Goal: Task Accomplishment & Management: Use online tool/utility

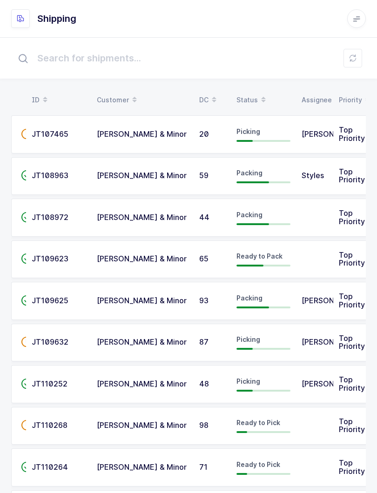
click at [243, 97] on div "Status" at bounding box center [263, 100] width 54 height 16
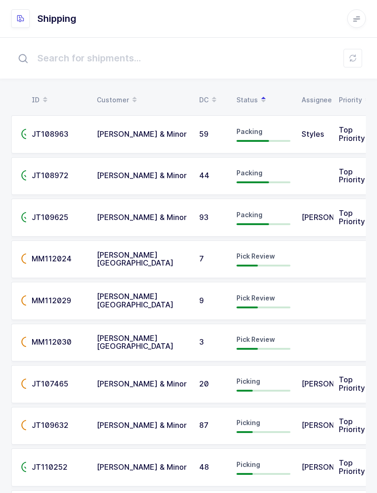
click at [345, 57] on button at bounding box center [352, 58] width 19 height 19
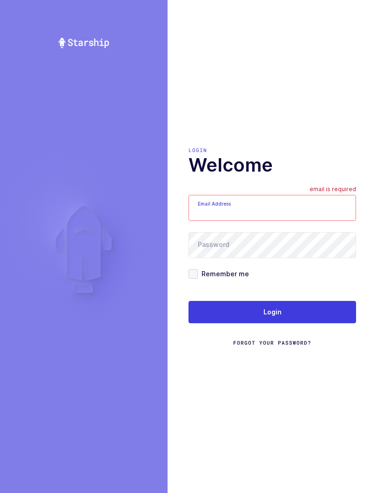
type input "[PERSON_NAME][EMAIL_ADDRESS][DOMAIN_NAME]"
click at [330, 323] on button "Login" at bounding box center [271, 312] width 167 height 22
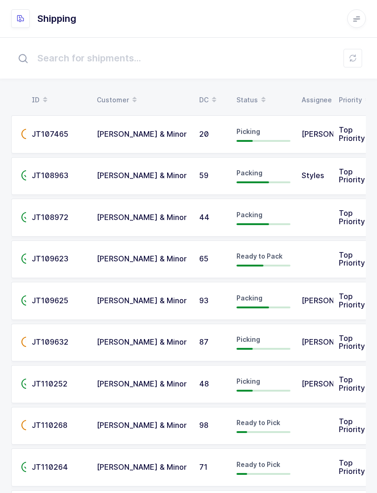
click at [253, 88] on table "ID Customer DC Status Assignee Priority" at bounding box center [190, 99] width 359 height 23
click at [251, 99] on div "Status" at bounding box center [263, 100] width 54 height 16
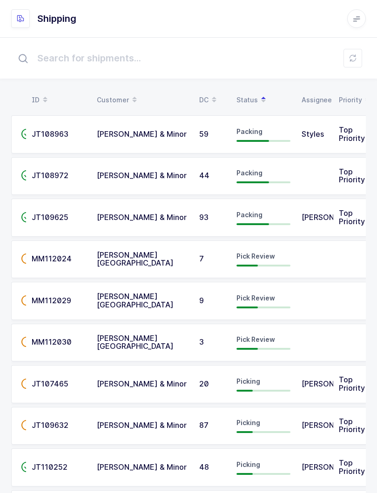
click at [258, 95] on span at bounding box center [263, 100] width 11 height 16
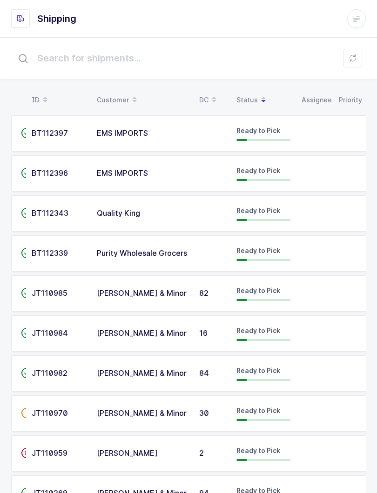
click at [348, 60] on button at bounding box center [352, 58] width 19 height 19
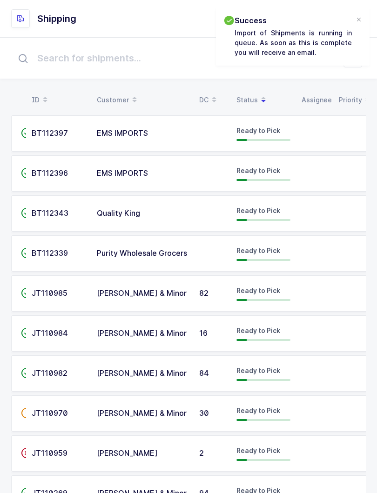
click at [262, 107] on span at bounding box center [263, 100] width 11 height 16
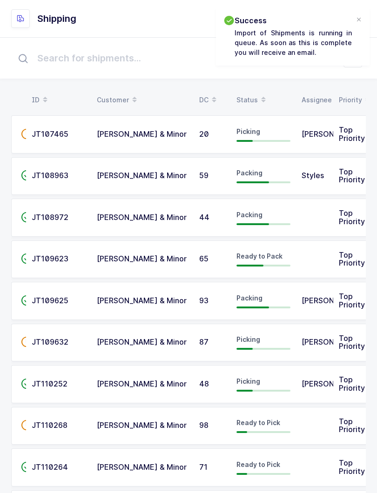
click at [250, 97] on div "Status" at bounding box center [263, 100] width 54 height 16
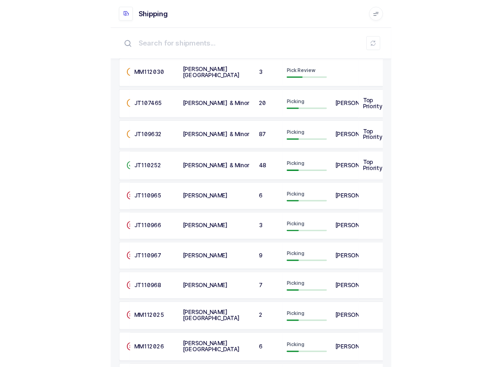
scroll to position [246, 0]
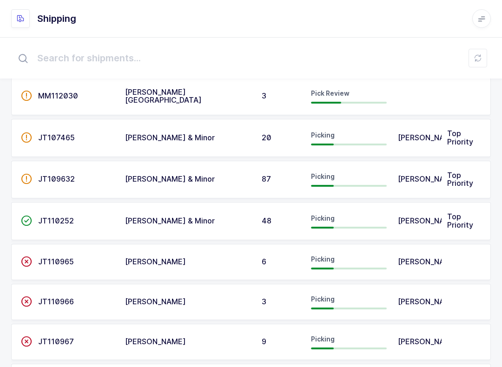
click at [376, 63] on button at bounding box center [478, 58] width 19 height 19
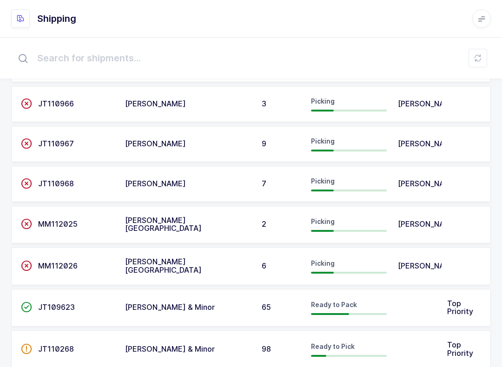
scroll to position [478, 0]
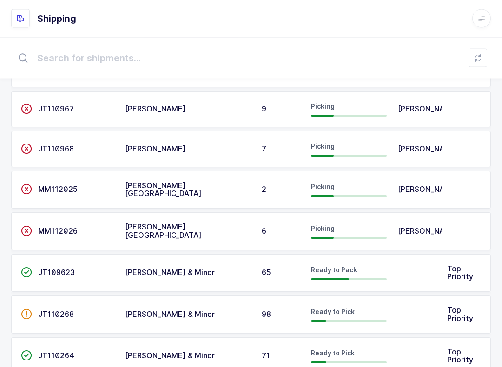
click at [78, 228] on div "MM112026" at bounding box center [76, 232] width 76 height 8
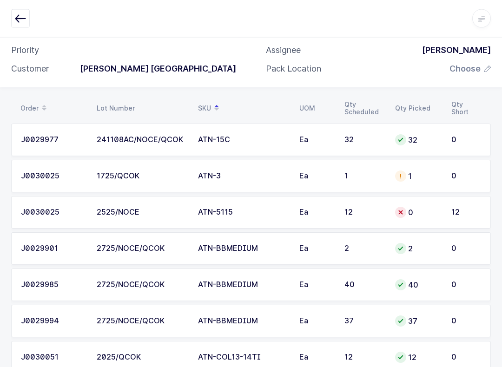
scroll to position [134, 0]
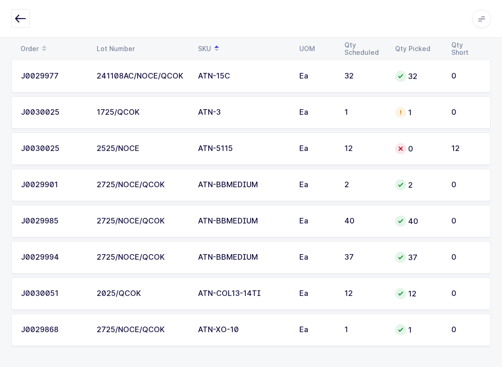
click at [252, 154] on td "ATN-5115" at bounding box center [242, 149] width 101 height 33
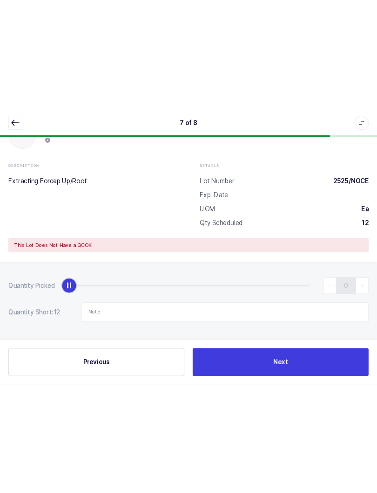
scroll to position [0, 0]
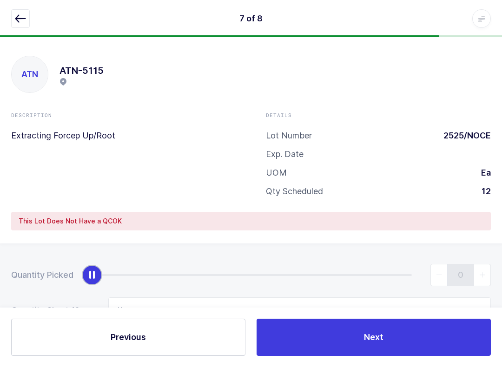
click at [26, 14] on icon "button" at bounding box center [20, 18] width 11 height 11
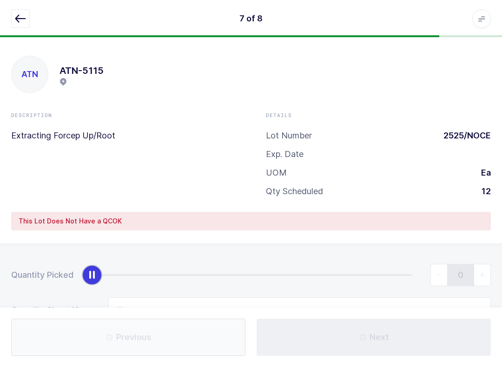
click at [18, 15] on icon "button" at bounding box center [20, 18] width 11 height 11
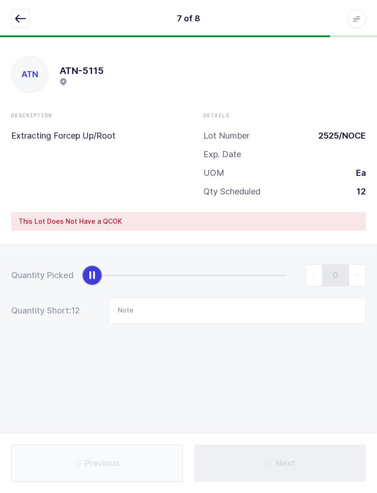
click at [18, 16] on icon "button" at bounding box center [20, 18] width 11 height 11
click at [13, 19] on button "button" at bounding box center [20, 18] width 19 height 19
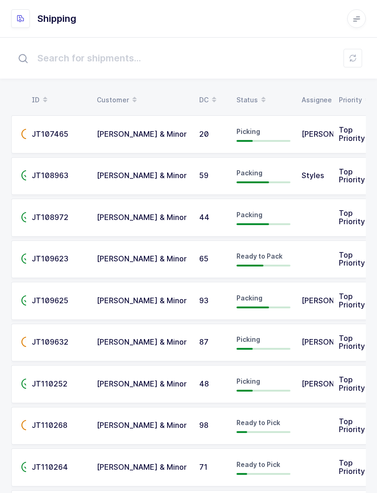
click at [240, 97] on div "Status" at bounding box center [263, 100] width 54 height 16
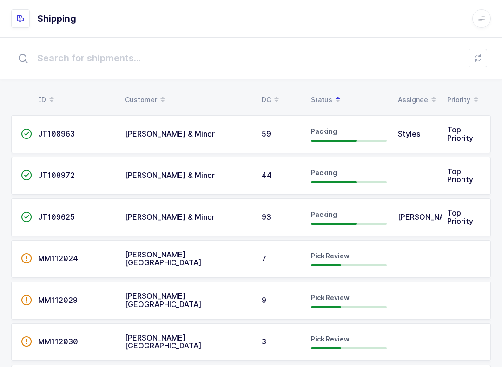
click at [289, 247] on td "7" at bounding box center [280, 259] width 49 height 38
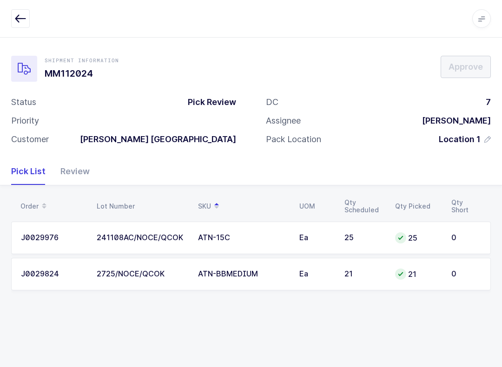
click at [78, 167] on div "Review" at bounding box center [71, 171] width 37 height 27
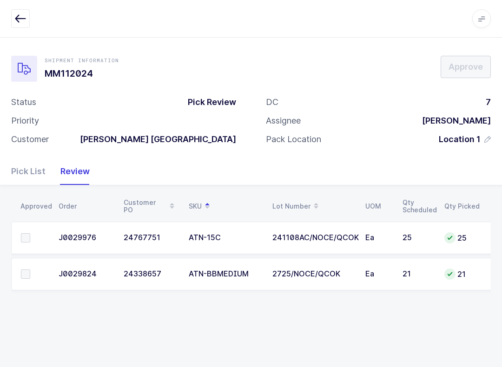
click at [24, 239] on span at bounding box center [25, 237] width 9 height 9
click at [30, 233] on input "checkbox" at bounding box center [30, 233] width 0 height 0
click at [27, 274] on span at bounding box center [25, 274] width 9 height 9
click at [30, 270] on input "checkbox" at bounding box center [30, 270] width 0 height 0
click at [376, 65] on span "Approve" at bounding box center [466, 67] width 34 height 12
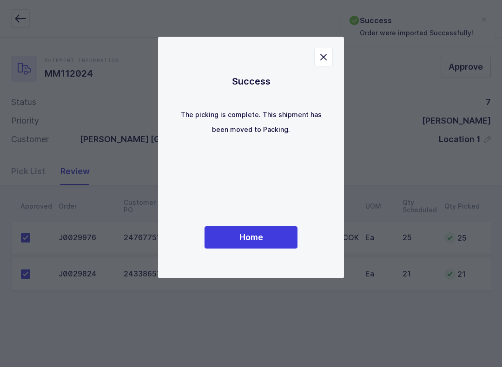
click at [255, 239] on span "Home" at bounding box center [251, 238] width 24 height 12
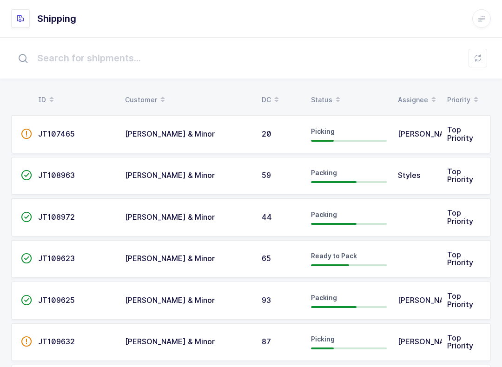
click at [325, 90] on table "ID Customer DC Status Assignee Priority" at bounding box center [251, 99] width 480 height 23
click at [329, 95] on div "Status" at bounding box center [349, 100] width 76 height 16
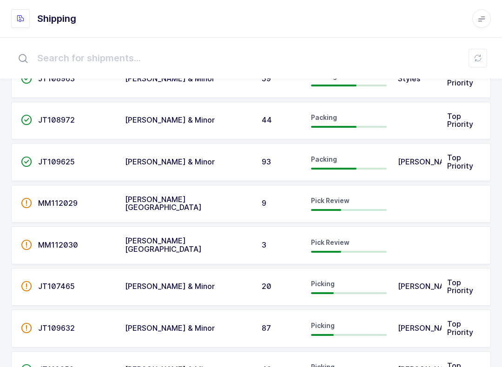
scroll to position [50, 0]
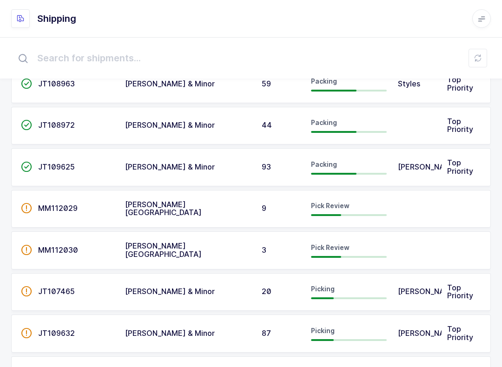
click at [68, 204] on span "MM112029" at bounding box center [58, 208] width 40 height 9
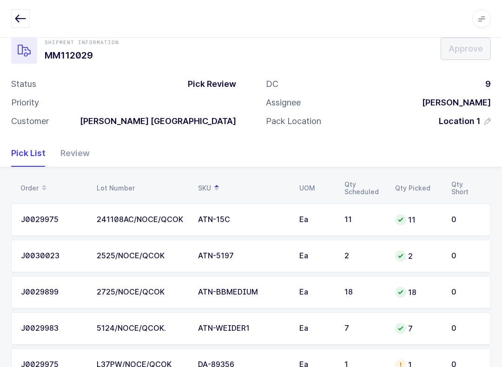
scroll to position [89, 0]
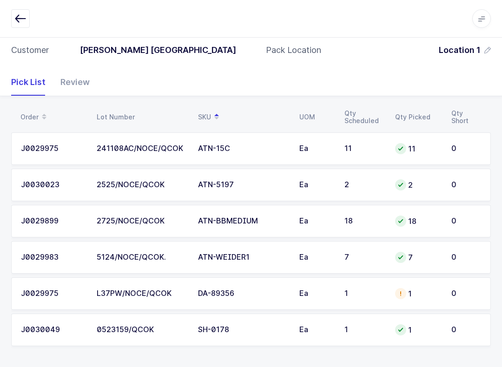
click at [82, 80] on div "Review" at bounding box center [71, 82] width 37 height 27
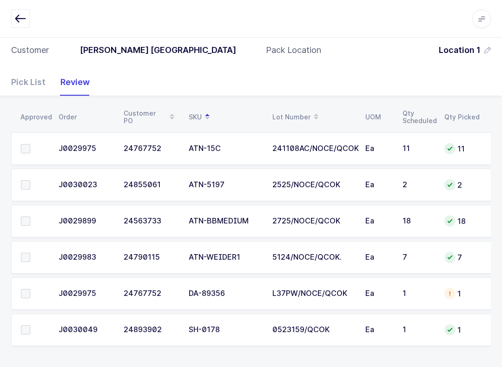
click at [29, 150] on span at bounding box center [25, 148] width 9 height 9
click at [30, 144] on input "checkbox" at bounding box center [30, 144] width 0 height 0
click at [28, 188] on span at bounding box center [25, 184] width 9 height 9
click at [30, 180] on input "checkbox" at bounding box center [30, 180] width 0 height 0
click at [33, 256] on label at bounding box center [34, 257] width 27 height 9
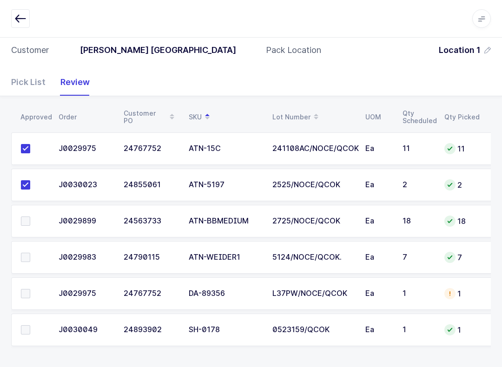
click at [30, 253] on input "checkbox" at bounding box center [30, 253] width 0 height 0
click at [22, 227] on td at bounding box center [32, 221] width 42 height 33
click at [36, 213] on td at bounding box center [32, 221] width 42 height 33
click at [18, 218] on td at bounding box center [32, 221] width 42 height 33
click at [32, 224] on label at bounding box center [34, 221] width 27 height 9
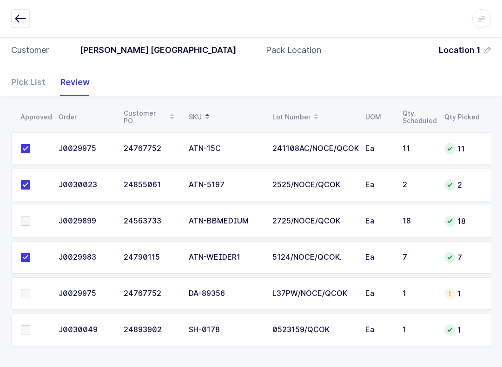
click at [30, 217] on input "checkbox" at bounding box center [30, 217] width 0 height 0
click at [28, 296] on span at bounding box center [25, 293] width 9 height 9
click at [30, 289] on input "checkbox" at bounding box center [30, 289] width 0 height 0
click at [28, 333] on span at bounding box center [25, 329] width 9 height 9
click at [30, 325] on input "checkbox" at bounding box center [30, 325] width 0 height 0
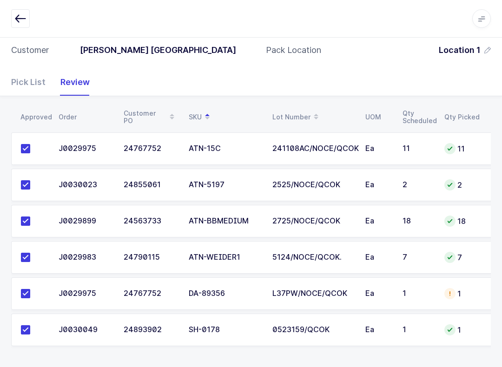
click at [29, 77] on div "Pick List" at bounding box center [32, 82] width 42 height 27
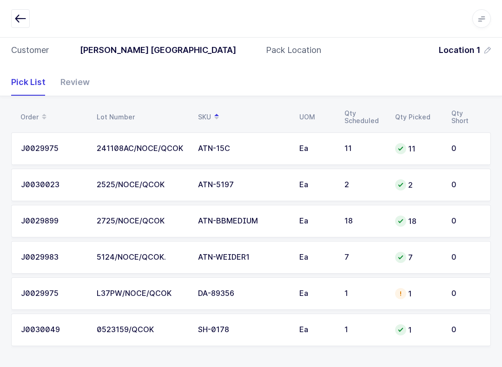
click at [376, 298] on div "1" at bounding box center [417, 293] width 45 height 11
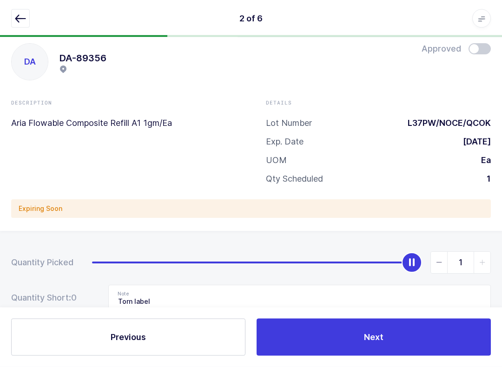
scroll to position [0, 0]
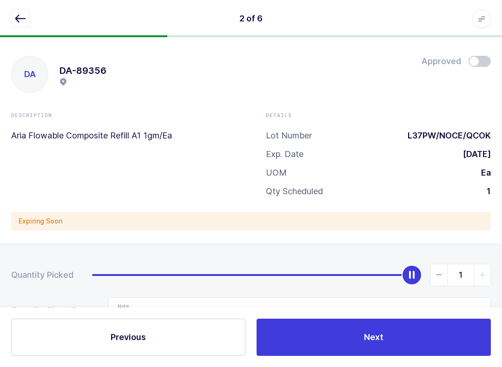
click at [376, 62] on span at bounding box center [480, 61] width 22 height 11
click at [19, 22] on icon "button" at bounding box center [20, 18] width 11 height 11
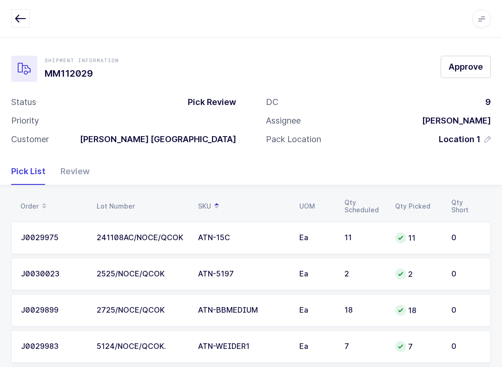
click at [376, 60] on button "Approve" at bounding box center [466, 67] width 50 height 22
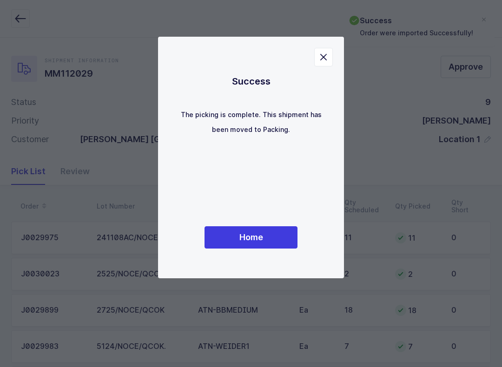
click at [263, 219] on div "Success The picking is complete. This shipment has been moved to Packing. Home" at bounding box center [251, 157] width 149 height 205
click at [288, 232] on button "Home" at bounding box center [251, 237] width 93 height 22
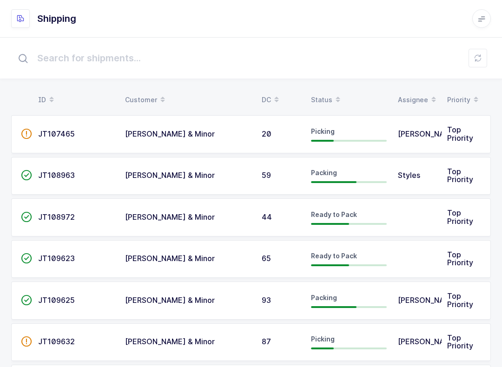
click at [322, 90] on table "ID Customer DC Status Assignee Priority" at bounding box center [251, 99] width 480 height 23
click at [336, 101] on icon at bounding box center [338, 102] width 5 height 5
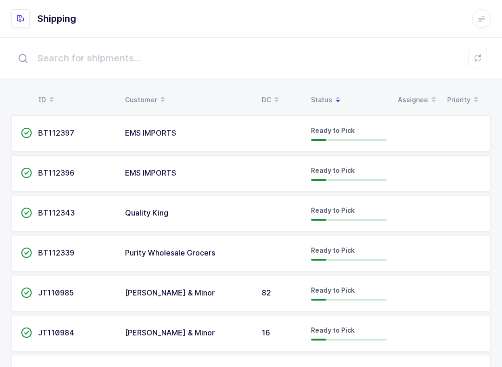
click at [325, 92] on div "Status" at bounding box center [349, 100] width 76 height 16
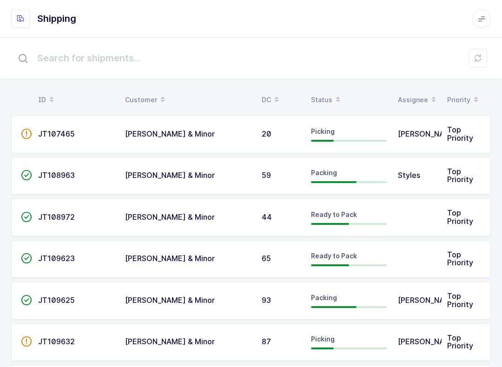
click at [332, 98] on span at bounding box center [337, 100] width 11 height 16
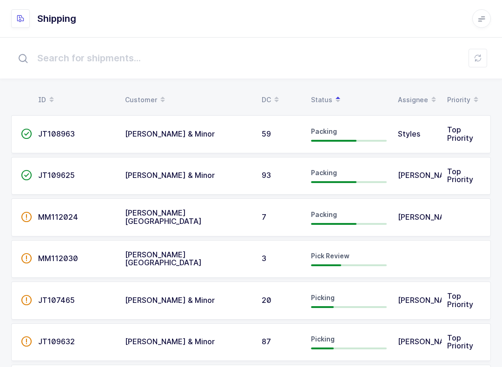
click at [60, 254] on span "MM112030" at bounding box center [58, 258] width 40 height 9
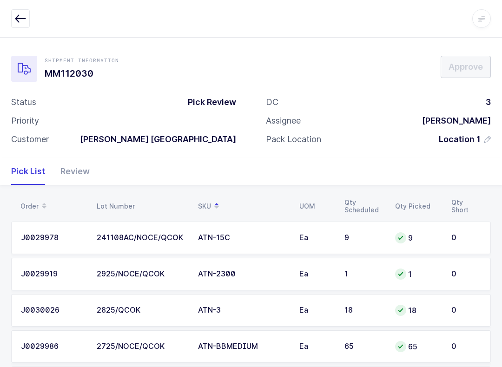
click at [77, 165] on div "Review" at bounding box center [71, 171] width 37 height 27
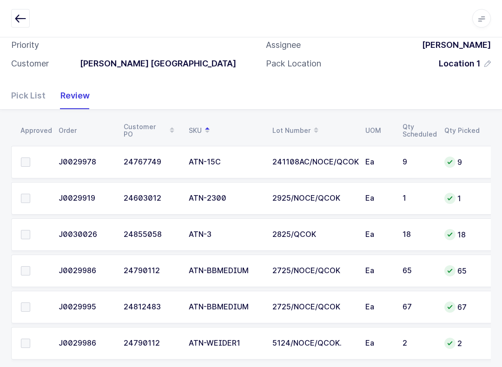
scroll to position [89, 0]
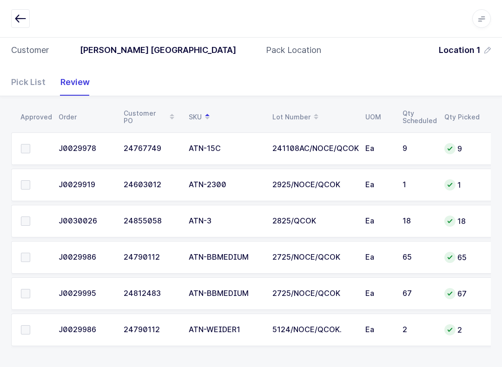
click at [36, 148] on label at bounding box center [34, 148] width 27 height 9
click at [30, 144] on input "checkbox" at bounding box center [30, 144] width 0 height 0
click at [31, 330] on label at bounding box center [34, 329] width 27 height 9
click at [30, 325] on input "checkbox" at bounding box center [30, 325] width 0 height 0
click at [28, 180] on span at bounding box center [25, 184] width 9 height 9
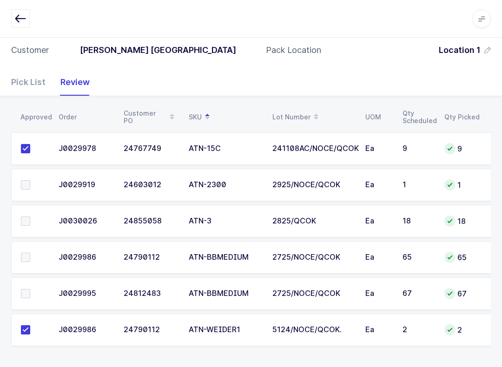
click at [30, 180] on input "checkbox" at bounding box center [30, 180] width 0 height 0
click at [28, 212] on td at bounding box center [32, 221] width 42 height 33
click at [29, 218] on span at bounding box center [25, 221] width 9 height 9
click at [30, 217] on input "checkbox" at bounding box center [30, 217] width 0 height 0
click at [34, 293] on label at bounding box center [34, 293] width 27 height 9
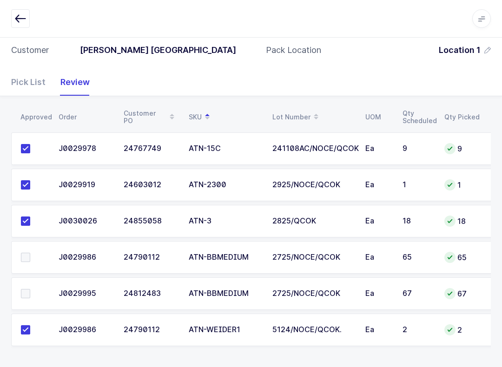
click at [30, 289] on input "checkbox" at bounding box center [30, 289] width 0 height 0
click at [34, 253] on label at bounding box center [34, 257] width 27 height 9
click at [30, 253] on input "checkbox" at bounding box center [30, 253] width 0 height 0
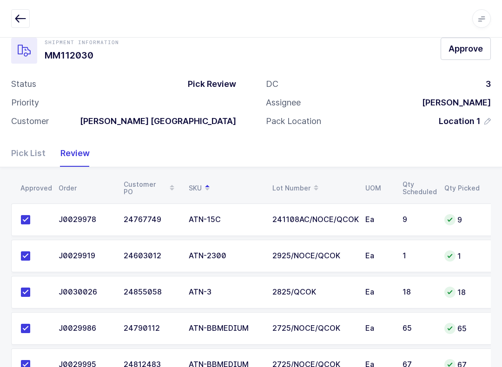
scroll to position [0, 0]
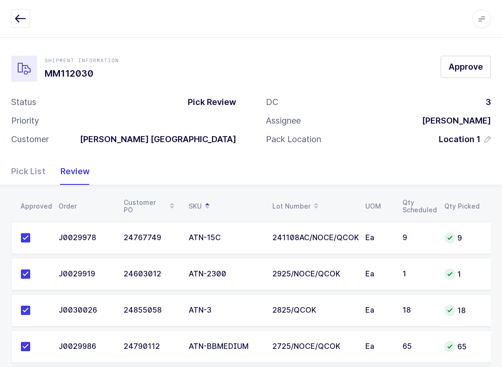
click at [376, 73] on button "Approve" at bounding box center [466, 67] width 50 height 22
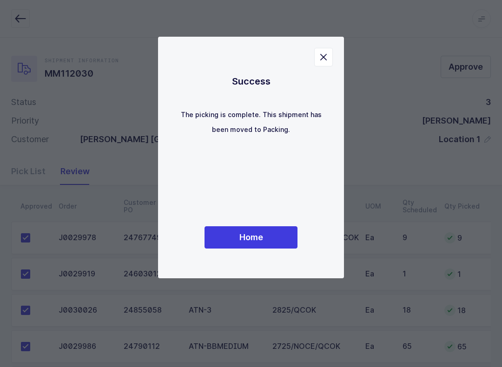
click at [247, 230] on button "Home" at bounding box center [251, 237] width 93 height 22
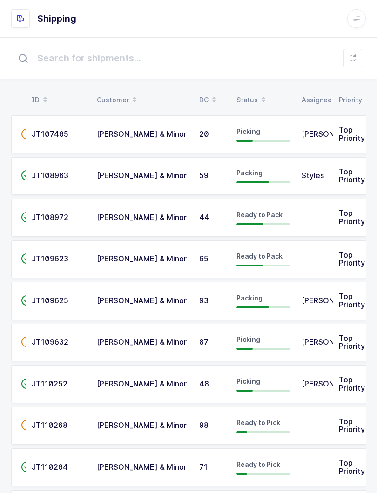
click at [237, 93] on div "Status" at bounding box center [263, 100] width 54 height 16
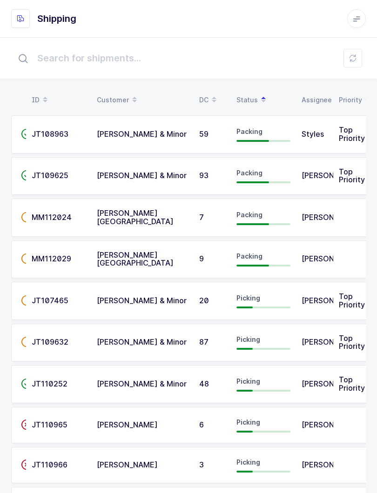
click at [349, 59] on icon at bounding box center [352, 57] width 7 height 7
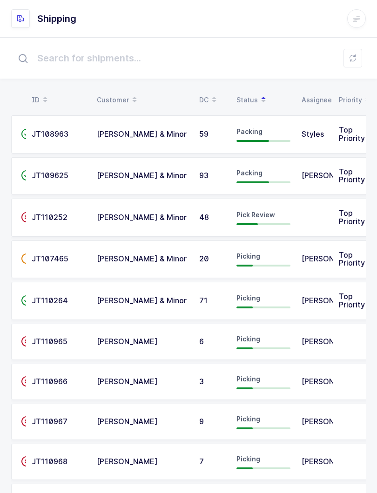
click at [54, 222] on td "JT110252" at bounding box center [58, 218] width 65 height 38
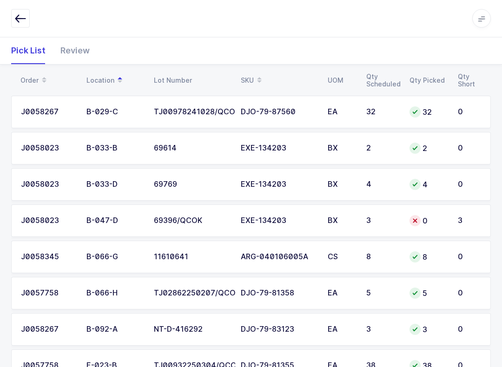
scroll to position [126, 0]
click at [73, 52] on div "Review" at bounding box center [71, 50] width 37 height 27
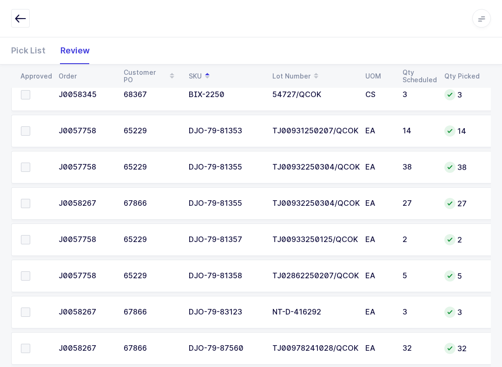
scroll to position [251, 0]
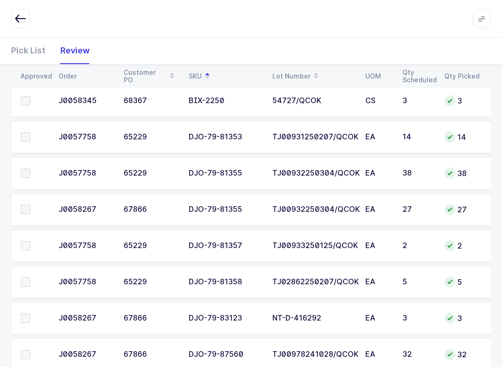
click at [29, 170] on span at bounding box center [25, 173] width 9 height 9
click at [30, 169] on input "checkbox" at bounding box center [30, 169] width 0 height 0
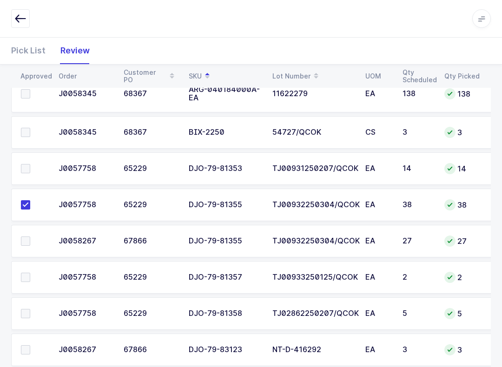
scroll to position [215, 0]
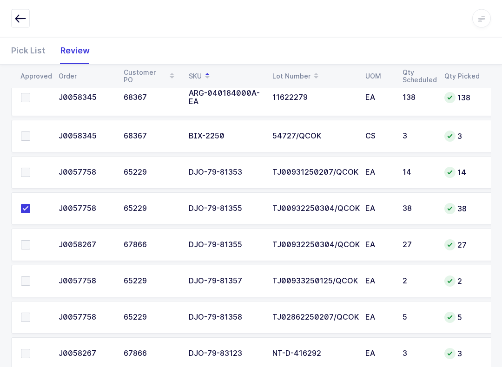
click at [32, 53] on div "Pick List" at bounding box center [32, 50] width 42 height 27
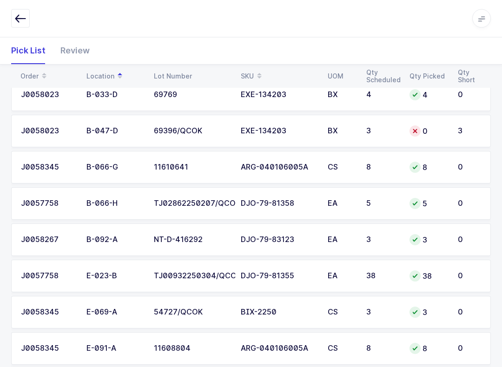
scroll to position [216, 0]
click at [247, 70] on div "SKU" at bounding box center [279, 76] width 76 height 16
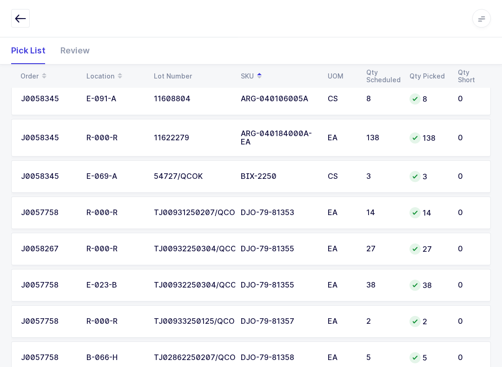
scroll to position [176, 0]
click at [376, 177] on div "3" at bounding box center [382, 176] width 32 height 8
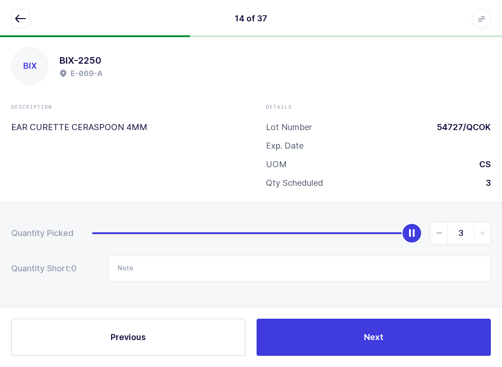
scroll to position [9, 0]
click at [181, 278] on input "Note" at bounding box center [299, 269] width 383 height 26
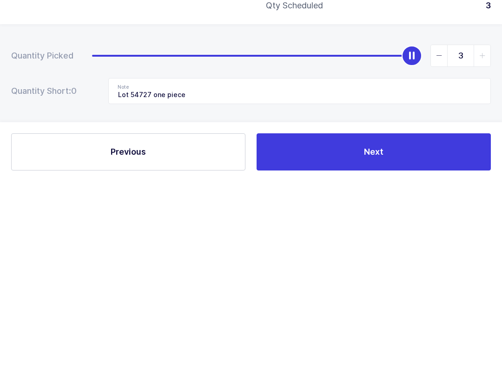
scroll to position [0, 0]
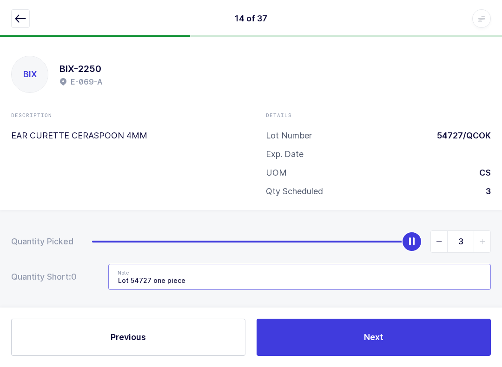
click at [201, 277] on input "Lot 54727 one piece" at bounding box center [299, 277] width 383 height 26
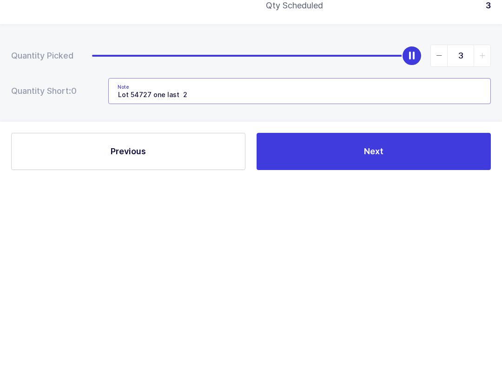
click at [179, 264] on input "Lot 54727 one last 2" at bounding box center [299, 277] width 383 height 26
click at [175, 264] on input "Lot 54727 one last 2" at bounding box center [299, 277] width 383 height 26
click at [204, 264] on input "Lot 54727 / 1, 2" at bounding box center [299, 277] width 383 height 26
type input "Lot 54727 / 1, 54747 2"
click at [376, 319] on button "Next" at bounding box center [374, 337] width 234 height 37
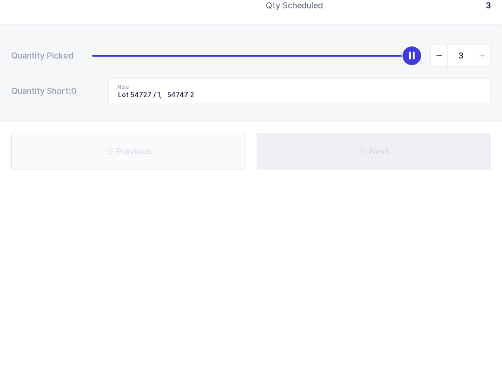
scroll to position [9, 0]
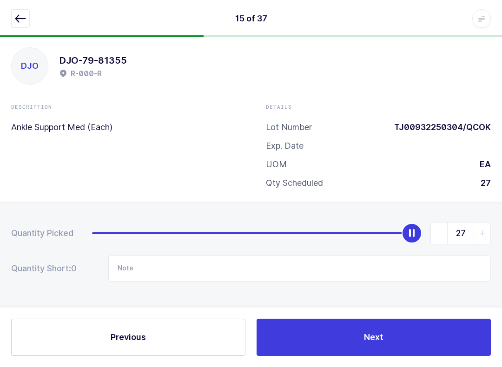
click at [19, 19] on icon "button" at bounding box center [20, 18] width 11 height 11
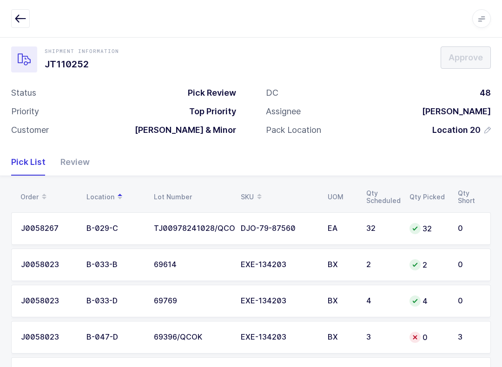
click at [74, 154] on div "Review" at bounding box center [71, 162] width 37 height 27
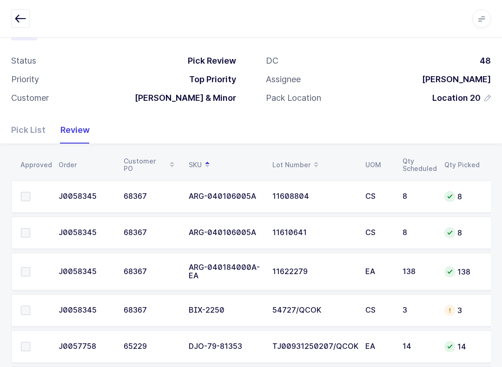
scroll to position [58, 0]
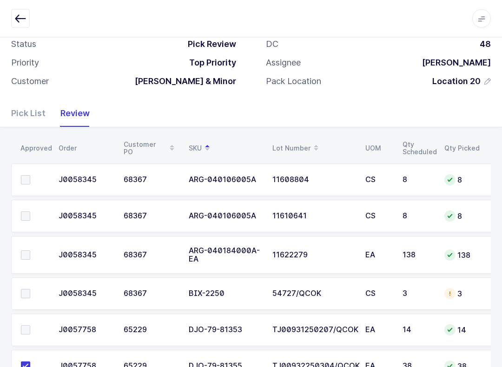
click at [20, 297] on td at bounding box center [32, 294] width 42 height 33
click at [19, 292] on td at bounding box center [32, 294] width 42 height 33
click at [24, 290] on span at bounding box center [25, 294] width 9 height 9
click at [30, 290] on input "checkbox" at bounding box center [30, 290] width 0 height 0
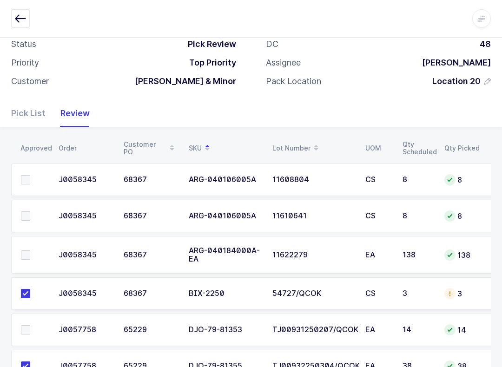
click at [26, 181] on span at bounding box center [25, 179] width 9 height 9
click at [30, 175] on input "checkbox" at bounding box center [30, 175] width 0 height 0
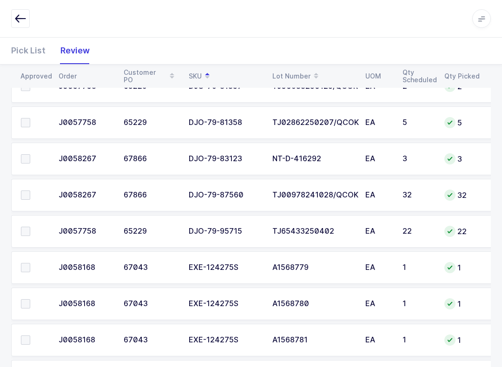
scroll to position [429, 0]
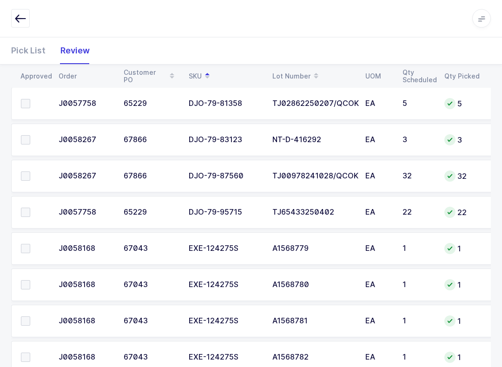
click at [25, 213] on span at bounding box center [25, 212] width 9 height 9
click at [30, 208] on input "checkbox" at bounding box center [30, 208] width 0 height 0
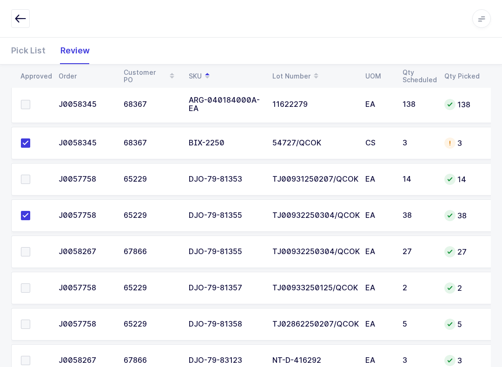
scroll to position [208, 0]
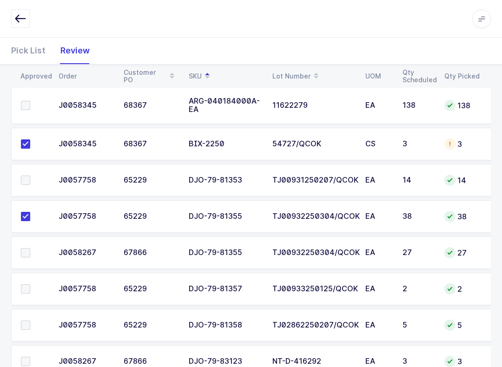
click at [33, 255] on label at bounding box center [34, 252] width 27 height 9
click at [30, 248] on input "checkbox" at bounding box center [30, 248] width 0 height 0
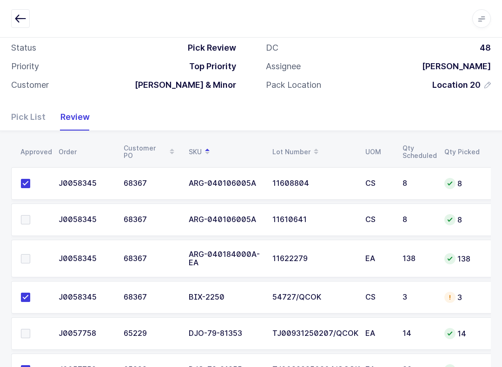
scroll to position [53, 0]
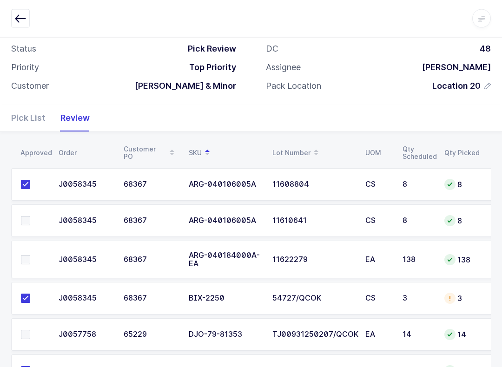
click at [28, 120] on div "Pick List" at bounding box center [32, 118] width 42 height 27
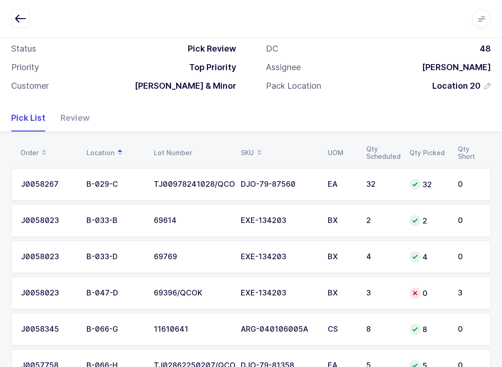
click at [270, 145] on div "SKU" at bounding box center [279, 153] width 76 height 16
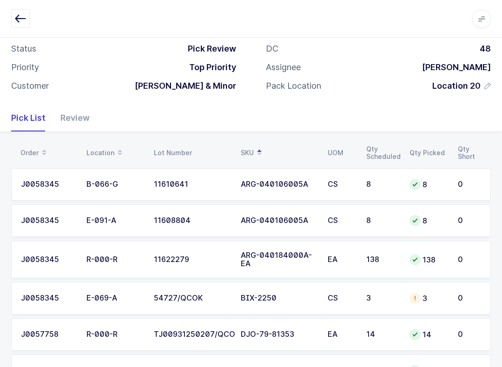
click at [295, 185] on div "ARG-040106005A" at bounding box center [279, 184] width 76 height 8
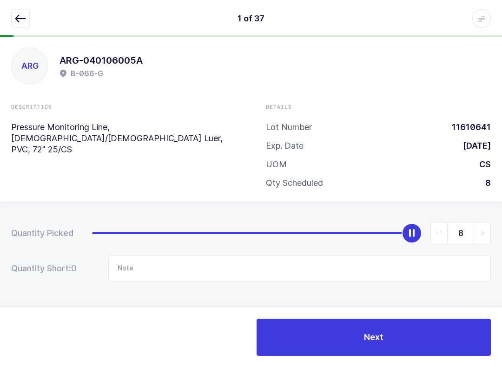
click at [22, 19] on icon "button" at bounding box center [20, 18] width 11 height 11
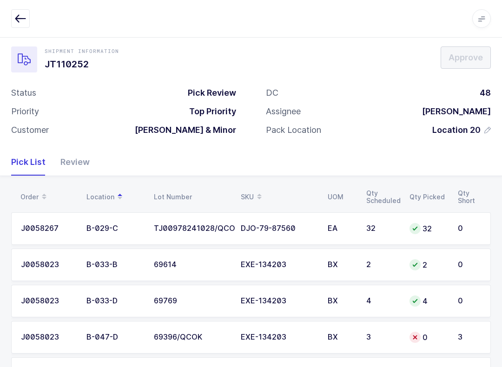
click at [253, 186] on table "Order Location Lot Number SKU UOM Qty Scheduled Qty Picked Qty Short" at bounding box center [251, 197] width 480 height 23
click at [260, 194] on icon at bounding box center [259, 194] width 5 height 5
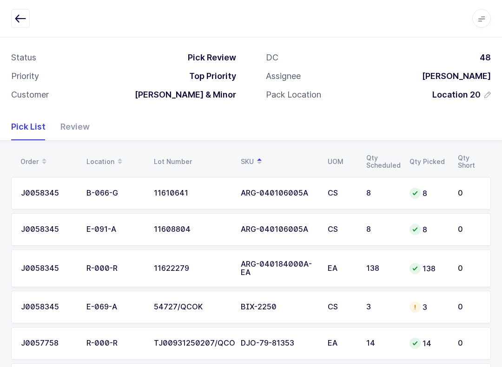
scroll to position [45, 0]
click at [177, 264] on div "11622279" at bounding box center [192, 268] width 76 height 8
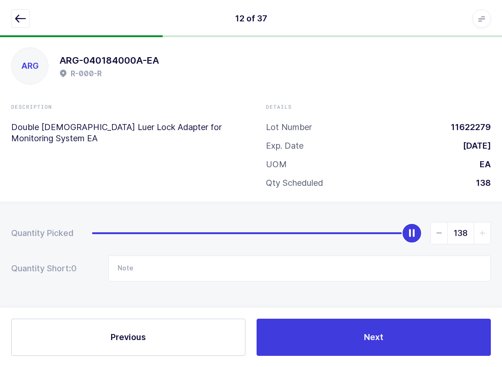
scroll to position [9, 0]
click at [21, 17] on icon "button" at bounding box center [20, 18] width 11 height 11
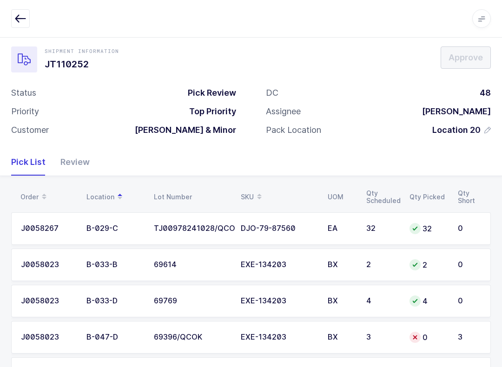
click at [73, 159] on div "Review" at bounding box center [71, 162] width 37 height 27
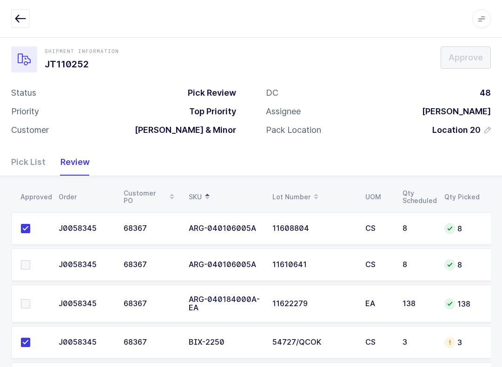
click at [28, 299] on span at bounding box center [25, 303] width 9 height 9
click at [30, 299] on input "checkbox" at bounding box center [30, 299] width 0 height 0
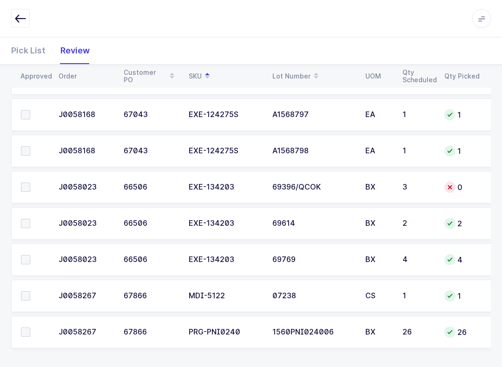
scroll to position [1218, 0]
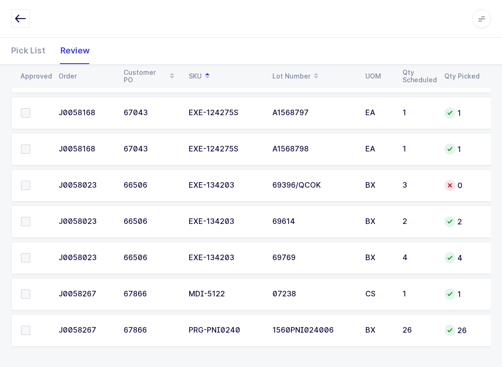
click at [30, 290] on span at bounding box center [25, 294] width 9 height 9
click at [30, 290] on input "checkbox" at bounding box center [30, 290] width 0 height 0
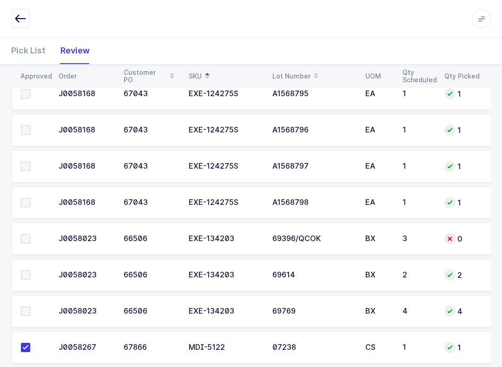
scroll to position [1135, 0]
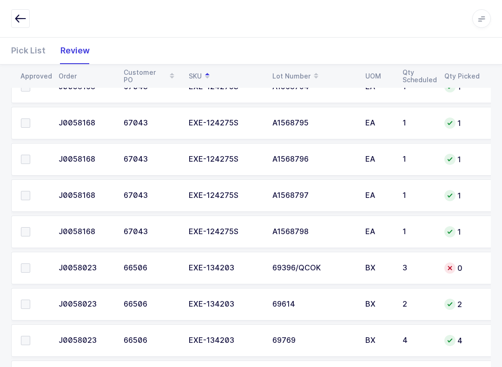
click at [29, 44] on div "Pick List" at bounding box center [32, 50] width 42 height 27
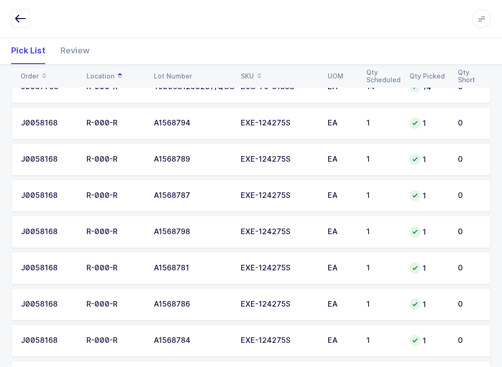
click at [304, 161] on div "EXE-124275S" at bounding box center [279, 159] width 76 height 8
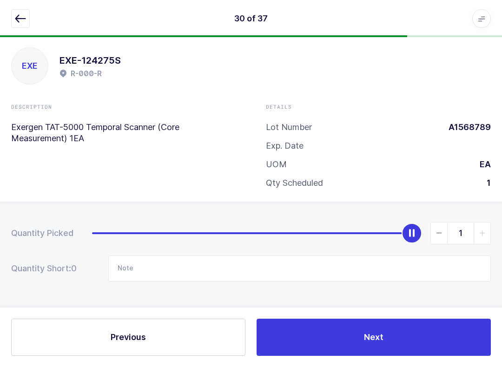
click at [19, 20] on icon "button" at bounding box center [20, 18] width 11 height 11
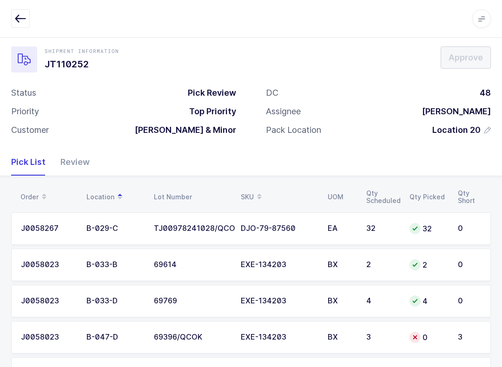
click at [88, 153] on div "Review" at bounding box center [71, 162] width 37 height 27
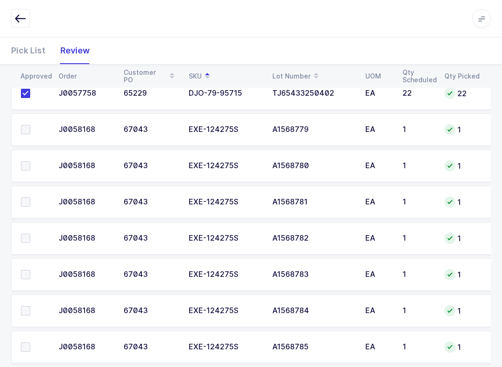
scroll to position [548, 0]
click at [27, 128] on span at bounding box center [25, 130] width 9 height 9
click at [30, 126] on input "checkbox" at bounding box center [30, 126] width 0 height 0
click at [40, 162] on label at bounding box center [34, 166] width 27 height 9
click at [30, 162] on input "checkbox" at bounding box center [30, 162] width 0 height 0
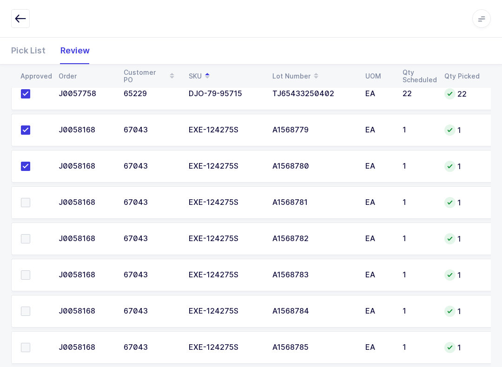
click at [35, 203] on label at bounding box center [34, 202] width 27 height 9
click at [30, 198] on input "checkbox" at bounding box center [30, 198] width 0 height 0
click at [31, 240] on label at bounding box center [34, 238] width 27 height 9
click at [30, 234] on input "checkbox" at bounding box center [30, 234] width 0 height 0
click at [35, 271] on label at bounding box center [34, 275] width 27 height 9
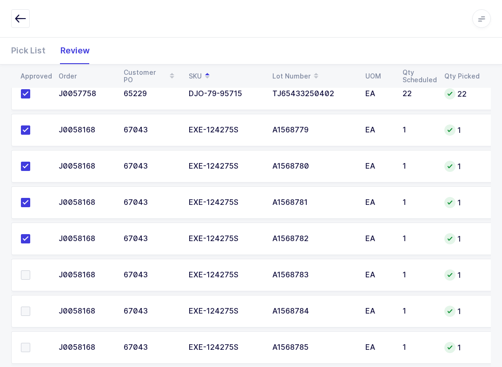
click at [30, 271] on input "checkbox" at bounding box center [30, 271] width 0 height 0
click at [33, 314] on label at bounding box center [34, 311] width 27 height 9
click at [30, 307] on input "checkbox" at bounding box center [30, 307] width 0 height 0
click at [36, 343] on label at bounding box center [34, 347] width 27 height 9
click at [30, 343] on input "checkbox" at bounding box center [30, 343] width 0 height 0
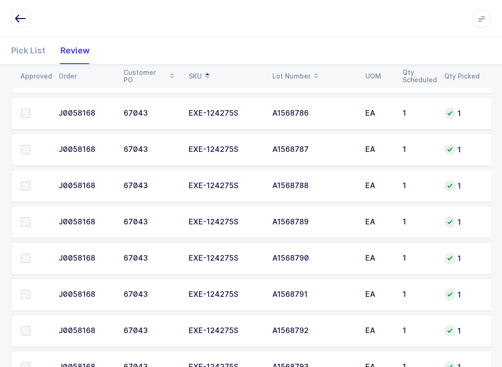
click at [26, 114] on span at bounding box center [25, 113] width 9 height 9
click at [30, 109] on input "checkbox" at bounding box center [30, 109] width 0 height 0
click at [25, 151] on span at bounding box center [25, 149] width 9 height 9
click at [30, 145] on input "checkbox" at bounding box center [30, 145] width 0 height 0
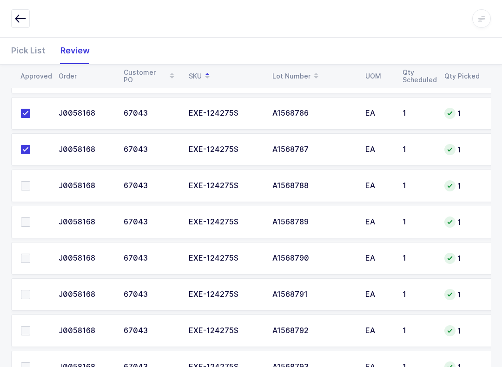
click at [31, 187] on label at bounding box center [34, 185] width 27 height 9
click at [30, 181] on input "checkbox" at bounding box center [30, 181] width 0 height 0
click at [35, 224] on label at bounding box center [34, 222] width 27 height 9
click at [30, 218] on input "checkbox" at bounding box center [30, 218] width 0 height 0
click at [36, 256] on label at bounding box center [34, 258] width 27 height 9
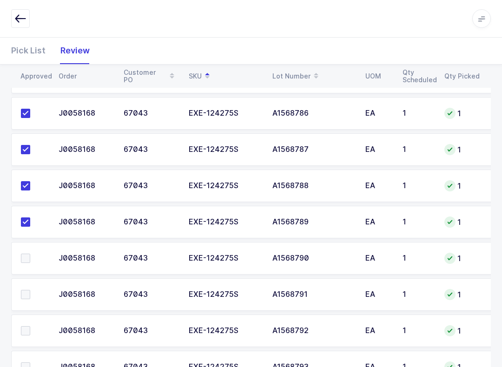
click at [30, 254] on input "checkbox" at bounding box center [30, 254] width 0 height 0
click at [37, 293] on label at bounding box center [34, 294] width 27 height 9
click at [30, 290] on input "checkbox" at bounding box center [30, 290] width 0 height 0
click at [33, 330] on label at bounding box center [34, 330] width 27 height 9
click at [30, 326] on input "checkbox" at bounding box center [30, 326] width 0 height 0
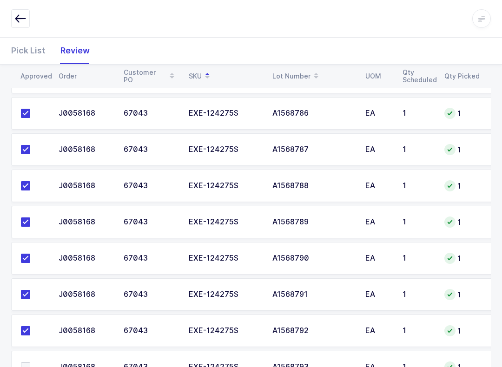
click at [36, 363] on label at bounding box center [34, 367] width 27 height 9
click at [30, 363] on input "checkbox" at bounding box center [30, 363] width 0 height 0
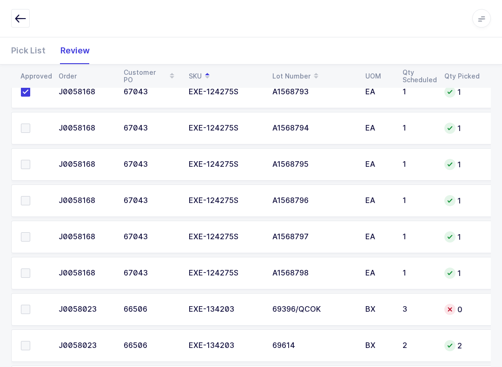
scroll to position [1098, 0]
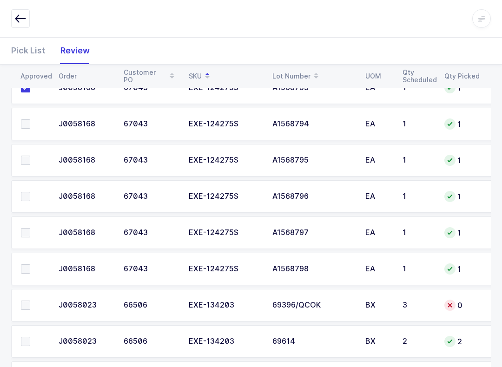
click at [29, 125] on span at bounding box center [25, 123] width 9 height 9
click at [30, 119] on input "checkbox" at bounding box center [30, 119] width 0 height 0
click at [32, 152] on td at bounding box center [32, 160] width 42 height 33
click at [34, 194] on label at bounding box center [34, 196] width 27 height 9
click at [30, 192] on input "checkbox" at bounding box center [30, 192] width 0 height 0
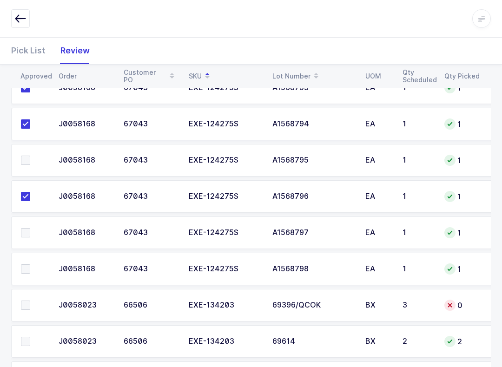
click at [29, 231] on span at bounding box center [25, 232] width 9 height 9
click at [30, 228] on input "checkbox" at bounding box center [30, 228] width 0 height 0
click at [30, 265] on span at bounding box center [25, 269] width 9 height 9
click at [30, 265] on input "checkbox" at bounding box center [30, 265] width 0 height 0
click at [25, 156] on span at bounding box center [25, 160] width 9 height 9
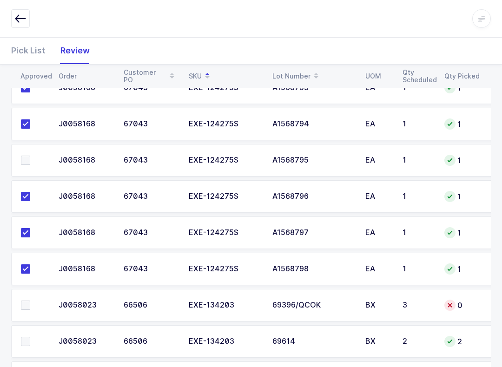
click at [30, 156] on input "checkbox" at bounding box center [30, 156] width 0 height 0
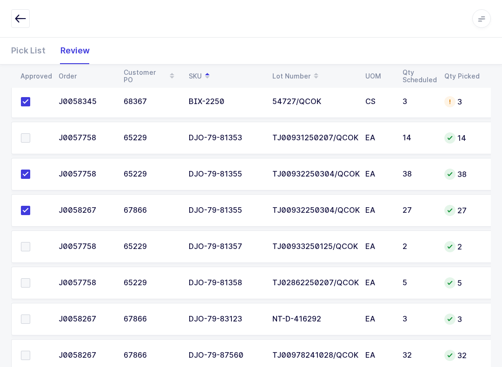
scroll to position [220, 0]
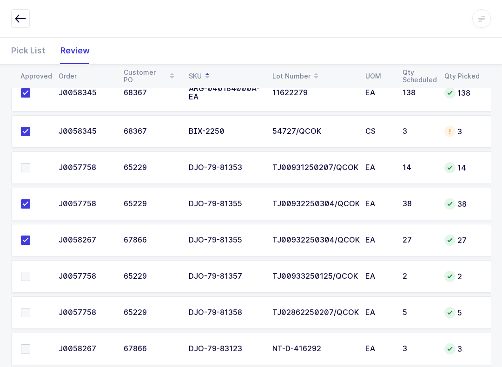
click at [21, 158] on td at bounding box center [32, 168] width 42 height 33
click at [21, 169] on span at bounding box center [25, 167] width 9 height 9
click at [30, 163] on input "checkbox" at bounding box center [30, 163] width 0 height 0
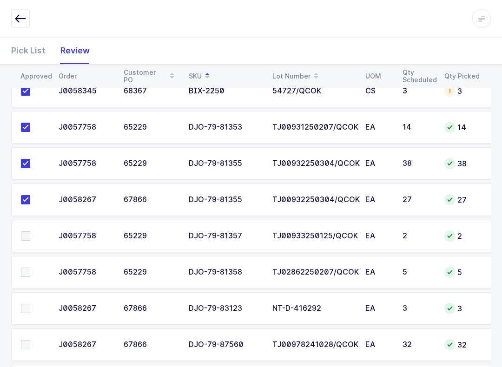
scroll to position [270, 0]
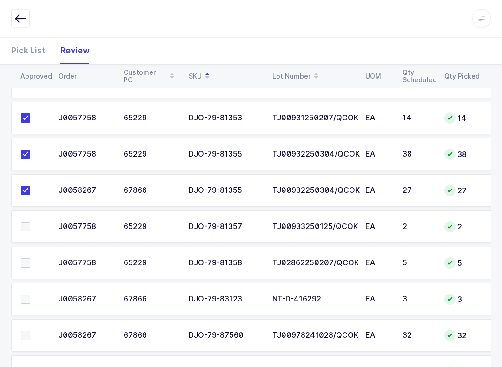
click at [25, 227] on span at bounding box center [25, 227] width 9 height 9
click at [30, 223] on input "checkbox" at bounding box center [30, 223] width 0 height 0
click at [27, 302] on span at bounding box center [25, 299] width 9 height 9
click at [30, 295] on input "checkbox" at bounding box center [30, 295] width 0 height 0
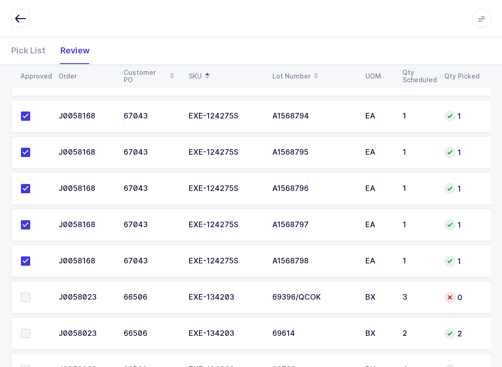
scroll to position [1218, 0]
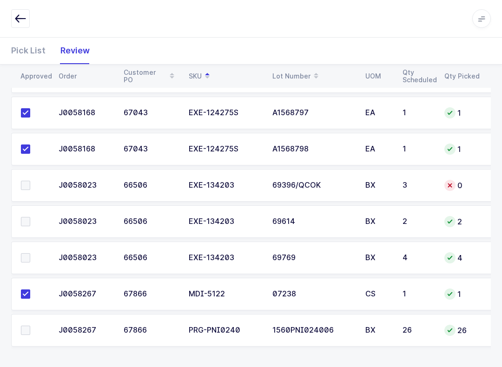
click at [30, 258] on span at bounding box center [25, 257] width 9 height 9
click at [30, 253] on input "checkbox" at bounding box center [30, 253] width 0 height 0
click at [25, 187] on span at bounding box center [25, 185] width 9 height 9
click at [30, 181] on input "checkbox" at bounding box center [30, 181] width 0 height 0
click at [31, 218] on label at bounding box center [34, 221] width 27 height 9
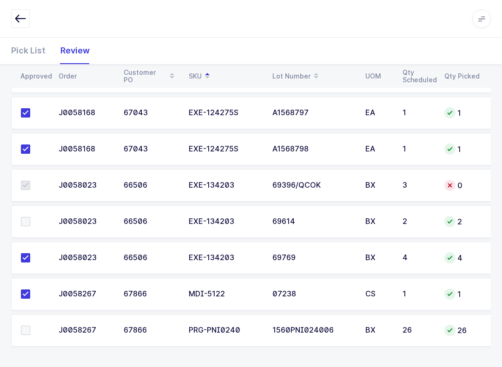
click at [30, 217] on input "checkbox" at bounding box center [30, 217] width 0 height 0
click at [376, 188] on td "3" at bounding box center [418, 185] width 42 height 33
click at [42, 55] on div "Pick List" at bounding box center [32, 50] width 42 height 27
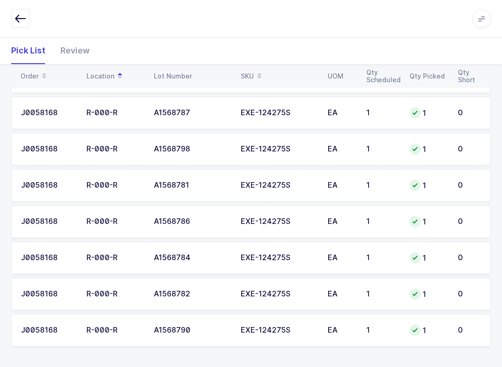
click at [258, 74] on icon at bounding box center [259, 73] width 5 height 5
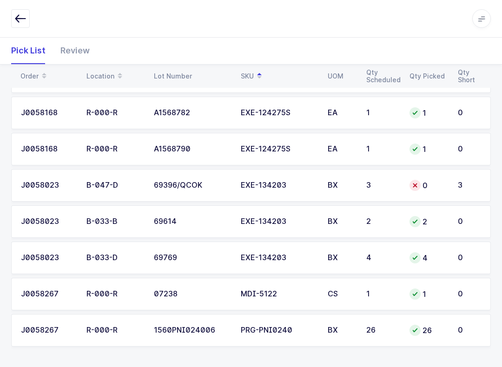
click at [367, 181] on div "3" at bounding box center [382, 185] width 32 height 8
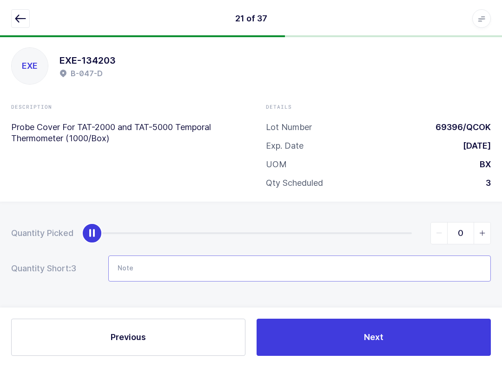
click at [229, 266] on input "Note" at bounding box center [299, 269] width 383 height 26
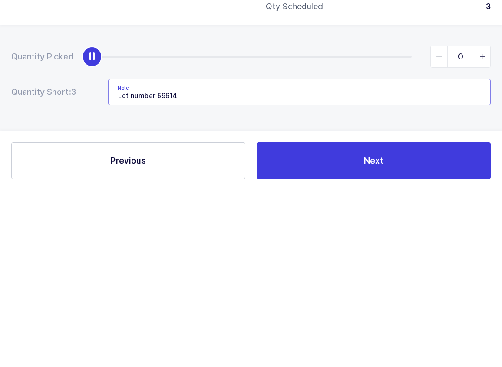
type input "Lot number 69614"
click at [376, 319] on button "Next" at bounding box center [374, 337] width 234 height 37
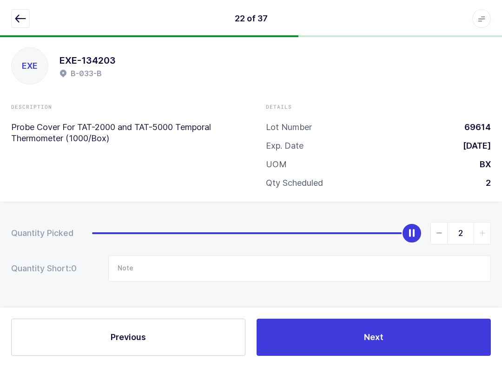
click at [25, 16] on icon "button" at bounding box center [20, 18] width 11 height 11
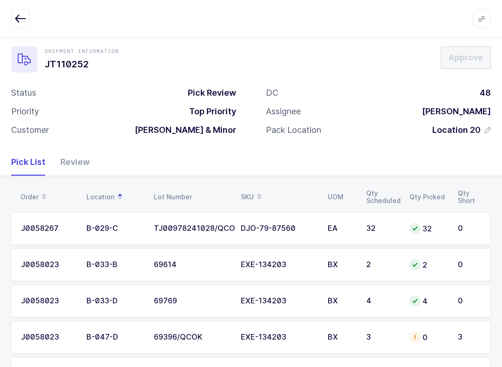
click at [83, 160] on div "Review" at bounding box center [71, 162] width 37 height 27
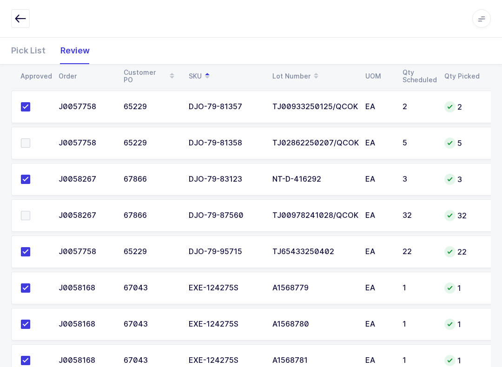
scroll to position [394, 0]
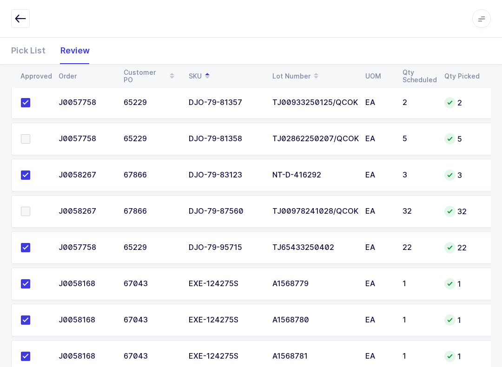
click at [29, 207] on span at bounding box center [25, 211] width 9 height 9
click at [30, 207] on input "checkbox" at bounding box center [30, 207] width 0 height 0
click at [36, 136] on label at bounding box center [34, 138] width 27 height 9
click at [30, 134] on input "checkbox" at bounding box center [30, 134] width 0 height 0
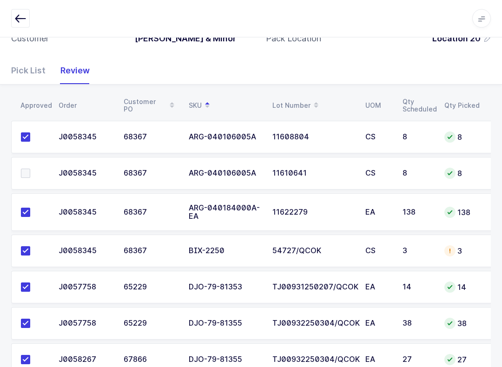
scroll to position [0, 0]
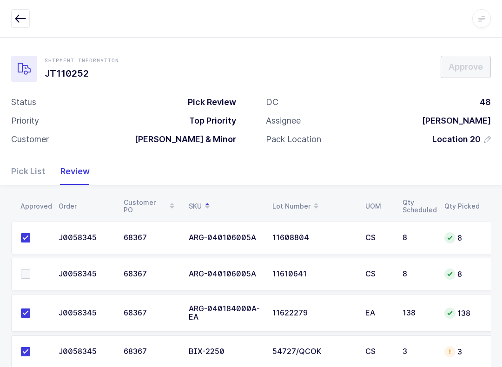
click at [22, 276] on span at bounding box center [25, 274] width 9 height 9
click at [30, 270] on input "checkbox" at bounding box center [30, 270] width 0 height 0
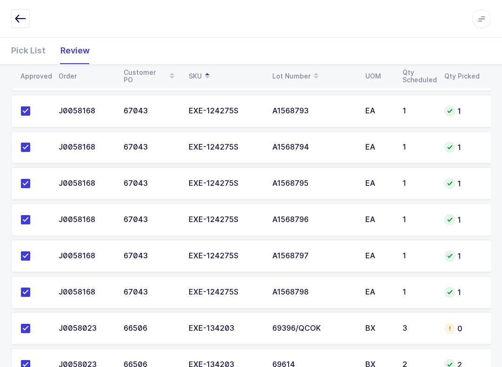
scroll to position [1218, 0]
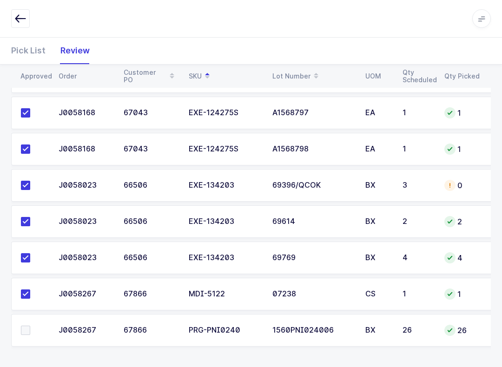
click at [25, 39] on div "Pick List" at bounding box center [32, 50] width 42 height 27
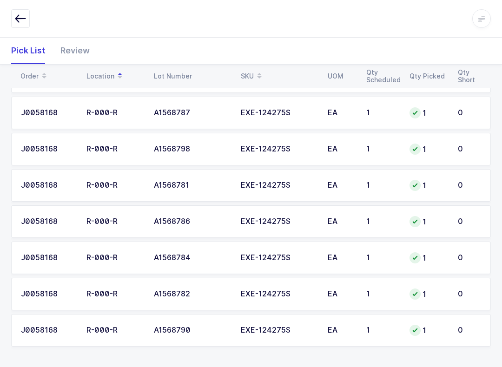
click at [258, 65] on table "Order Location Lot Number SKU UOM Qty Scheduled Qty Picked Qty Short" at bounding box center [251, 76] width 480 height 23
click at [255, 73] on span at bounding box center [259, 76] width 11 height 16
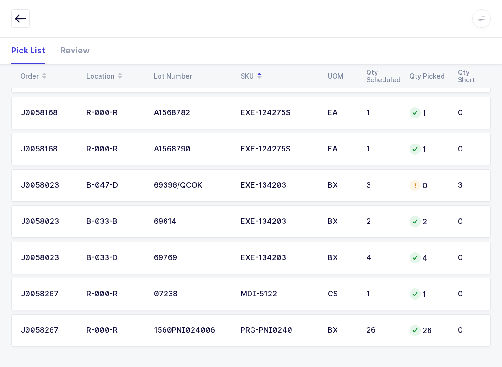
click at [321, 317] on td "PRG-PNI0240" at bounding box center [278, 330] width 87 height 33
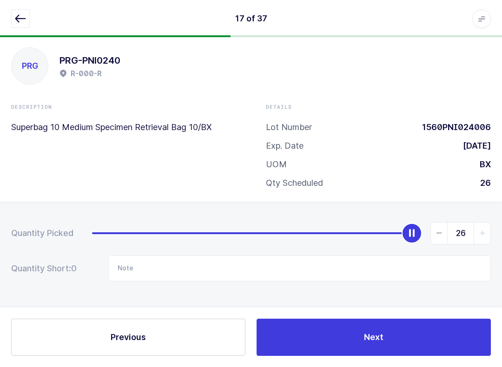
scroll to position [9, 0]
click at [29, 19] on button "button" at bounding box center [20, 18] width 19 height 19
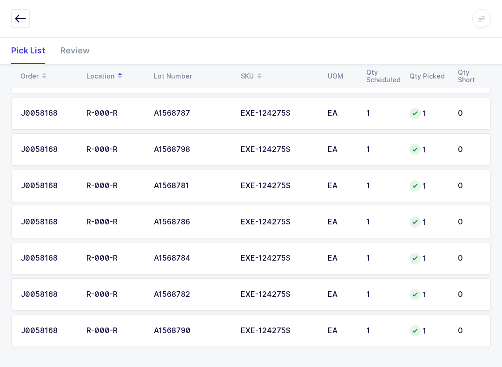
scroll to position [1218, 0]
click at [73, 45] on div "Review" at bounding box center [71, 50] width 37 height 27
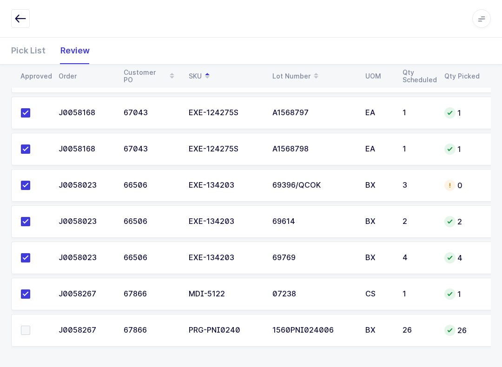
click at [27, 327] on span at bounding box center [25, 330] width 9 height 9
click at [30, 326] on input "checkbox" at bounding box center [30, 326] width 0 height 0
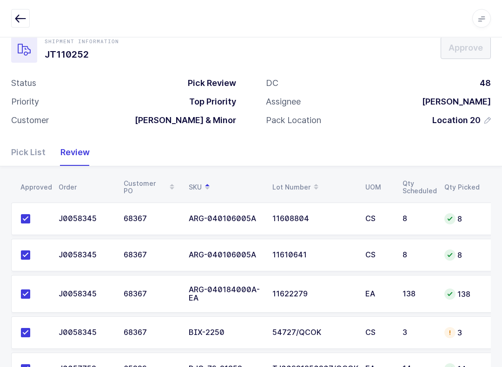
scroll to position [0, 0]
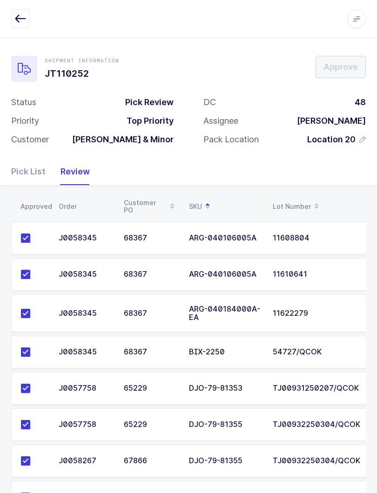
click at [14, 16] on button "button" at bounding box center [20, 18] width 19 height 19
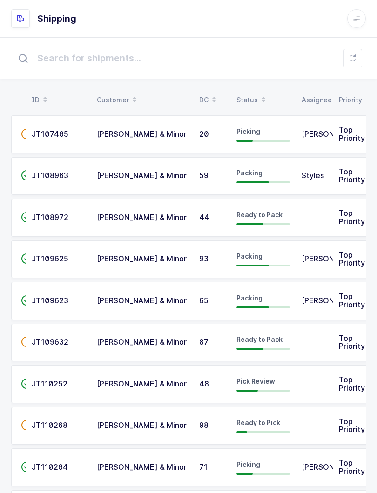
click at [245, 107] on div "Status" at bounding box center [263, 100] width 54 height 16
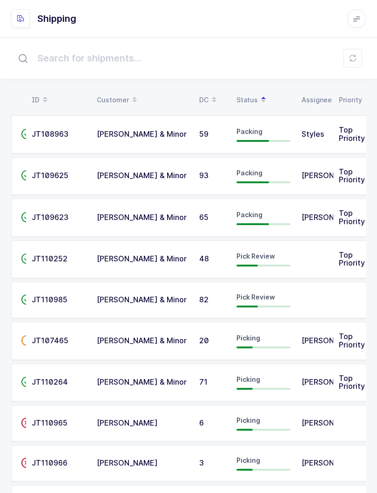
click at [351, 56] on icon at bounding box center [352, 57] width 7 height 7
click at [266, 299] on div "Pick Review" at bounding box center [263, 299] width 54 height 15
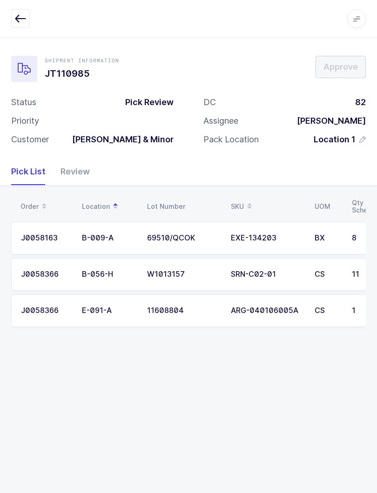
click at [77, 166] on div "Review" at bounding box center [71, 171] width 37 height 27
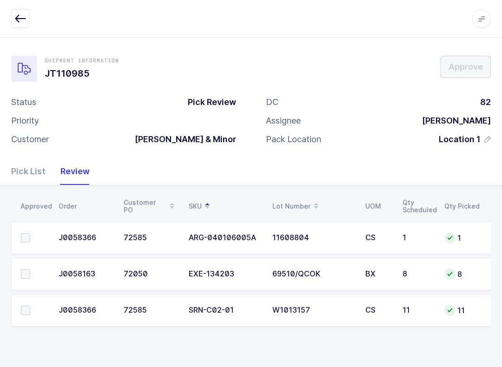
click at [30, 270] on label at bounding box center [34, 274] width 27 height 9
click at [30, 270] on input "checkbox" at bounding box center [30, 270] width 0 height 0
click at [25, 312] on span at bounding box center [25, 310] width 9 height 9
click at [30, 306] on input "checkbox" at bounding box center [30, 306] width 0 height 0
click at [26, 241] on span at bounding box center [25, 237] width 9 height 9
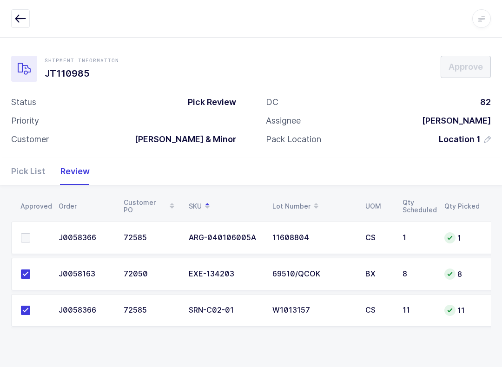
click at [30, 233] on input "checkbox" at bounding box center [30, 233] width 0 height 0
click at [376, 70] on span "Approve" at bounding box center [466, 67] width 34 height 12
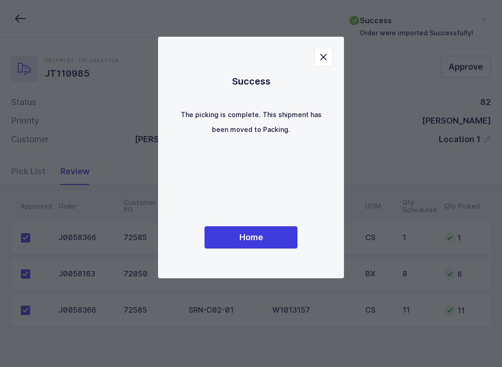
click at [272, 238] on button "Home" at bounding box center [251, 237] width 93 height 22
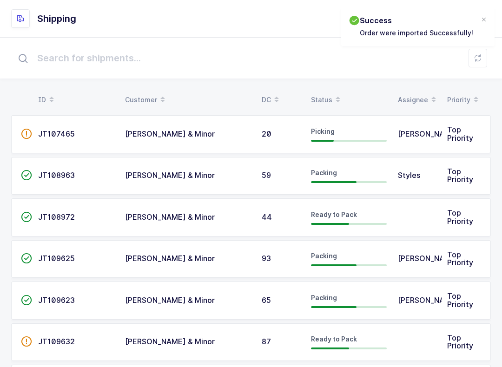
click at [328, 95] on div "Status" at bounding box center [349, 100] width 76 height 16
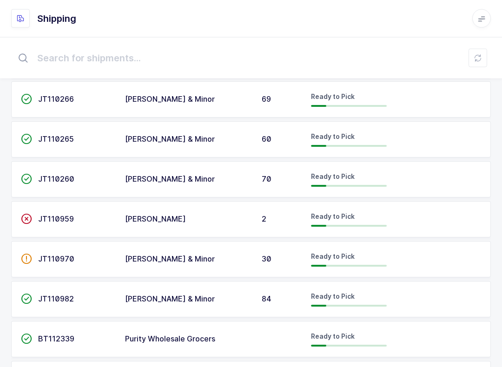
scroll to position [1293, 0]
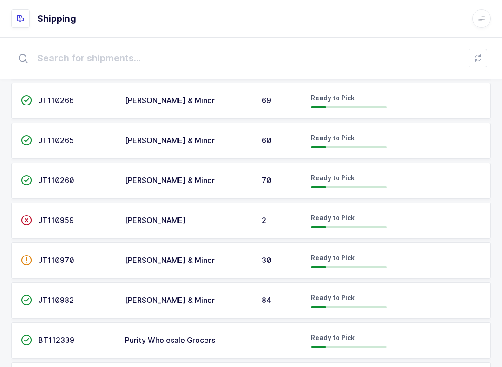
click at [376, 64] on button at bounding box center [478, 58] width 19 height 19
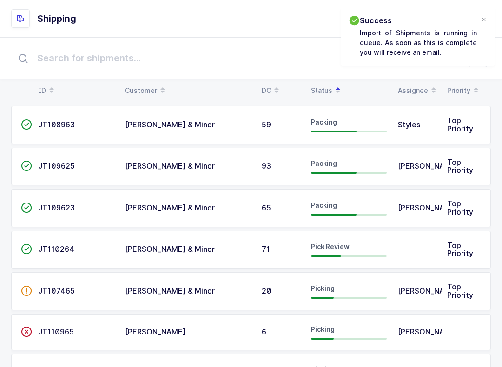
scroll to position [0, 0]
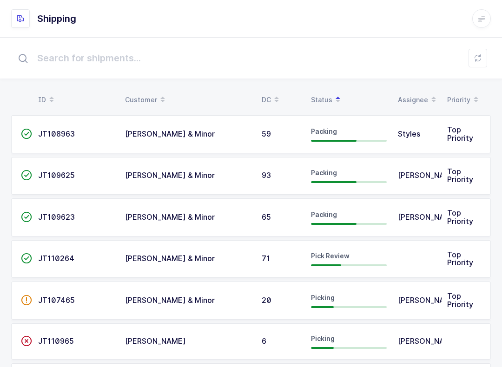
click at [67, 257] on span "JT110264" at bounding box center [56, 258] width 36 height 9
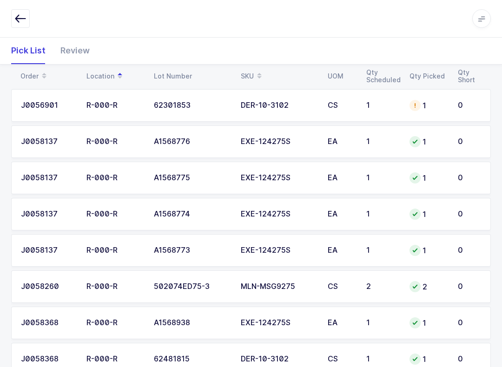
scroll to position [561, 0]
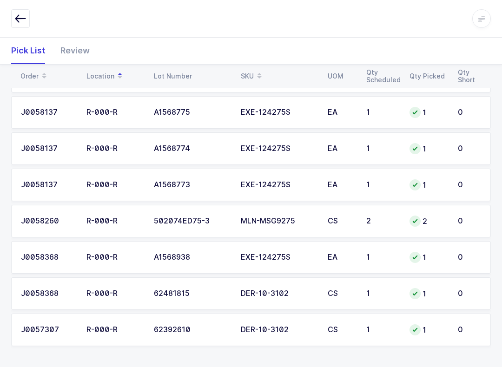
click at [80, 51] on div "Review" at bounding box center [71, 50] width 37 height 27
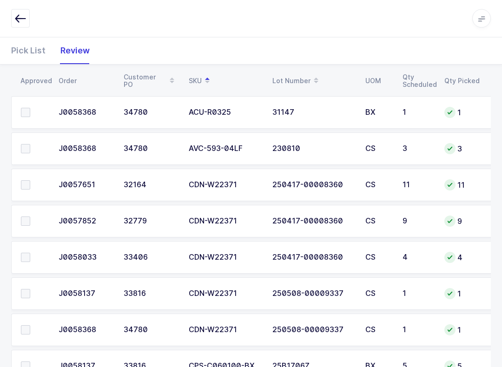
scroll to position [142, 0]
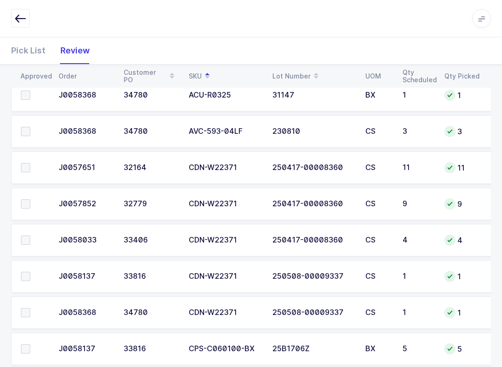
click at [31, 168] on label at bounding box center [34, 168] width 27 height 9
click at [30, 164] on input "checkbox" at bounding box center [30, 164] width 0 height 0
click at [33, 205] on label at bounding box center [34, 203] width 27 height 9
click at [30, 199] on input "checkbox" at bounding box center [30, 199] width 0 height 0
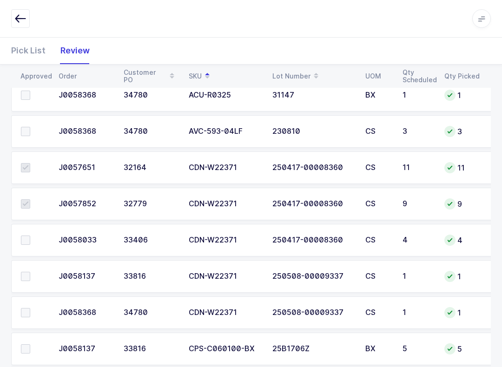
click at [32, 241] on label at bounding box center [34, 240] width 27 height 9
click at [30, 236] on input "checkbox" at bounding box center [30, 236] width 0 height 0
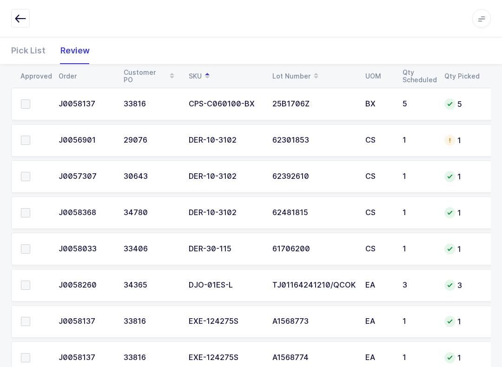
scroll to position [355, 0]
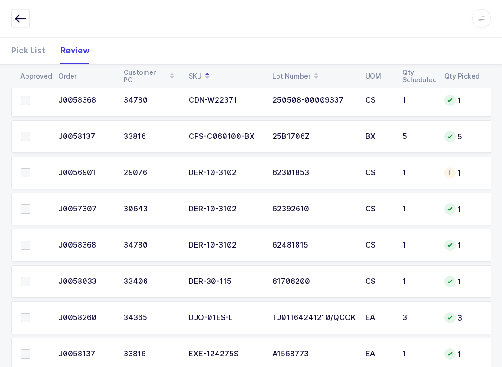
click at [36, 245] on label at bounding box center [34, 245] width 27 height 9
click at [30, 241] on input "checkbox" at bounding box center [30, 241] width 0 height 0
click at [29, 205] on span at bounding box center [25, 209] width 9 height 9
click at [30, 205] on input "checkbox" at bounding box center [30, 205] width 0 height 0
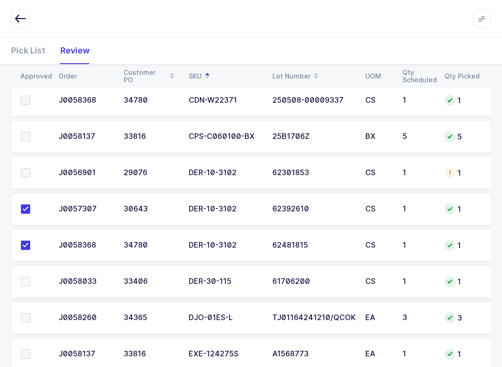
click at [36, 168] on label at bounding box center [34, 172] width 27 height 9
click at [30, 168] on input "checkbox" at bounding box center [30, 168] width 0 height 0
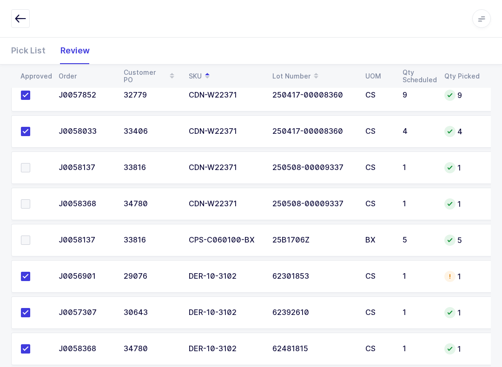
scroll to position [235, 0]
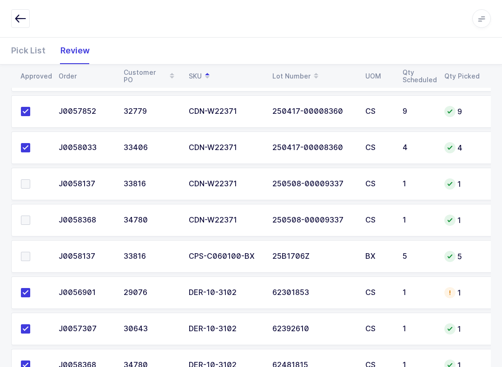
click at [30, 182] on span at bounding box center [25, 183] width 9 height 9
click at [30, 179] on input "checkbox" at bounding box center [30, 179] width 0 height 0
click at [27, 209] on td at bounding box center [32, 220] width 42 height 33
click at [25, 228] on td at bounding box center [32, 220] width 42 height 33
click at [31, 219] on label at bounding box center [34, 220] width 27 height 9
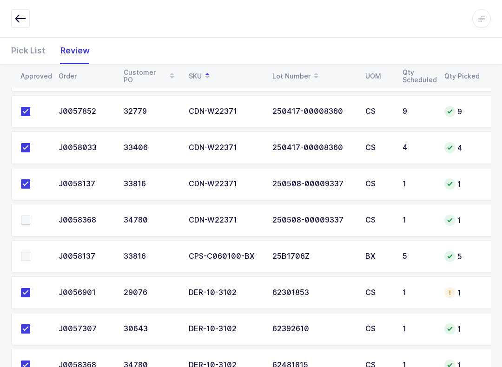
click at [30, 216] on input "checkbox" at bounding box center [30, 216] width 0 height 0
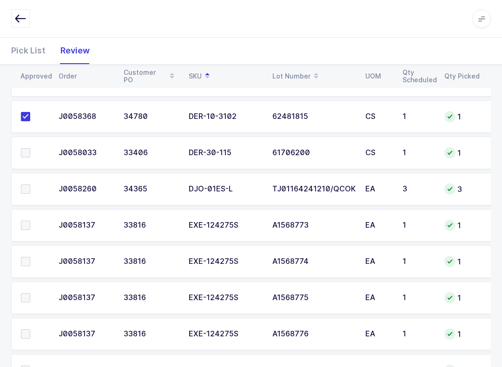
scroll to position [484, 0]
click at [27, 185] on span at bounding box center [25, 189] width 9 height 9
click at [30, 185] on input "checkbox" at bounding box center [30, 185] width 0 height 0
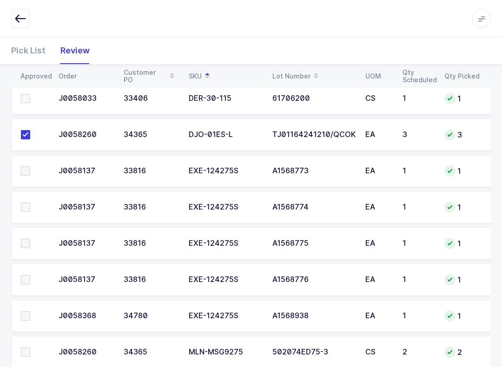
scroll to position [537, 0]
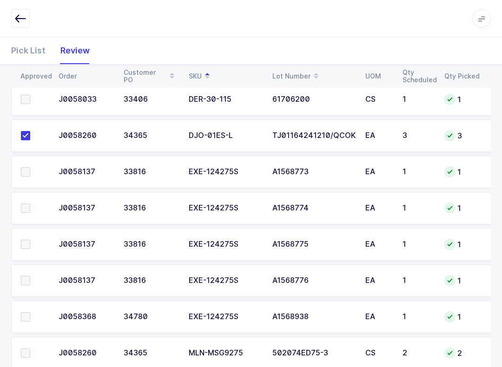
click at [27, 313] on span at bounding box center [25, 317] width 9 height 9
click at [30, 313] on input "checkbox" at bounding box center [30, 313] width 0 height 0
click at [27, 278] on span at bounding box center [25, 280] width 9 height 9
click at [30, 276] on input "checkbox" at bounding box center [30, 276] width 0 height 0
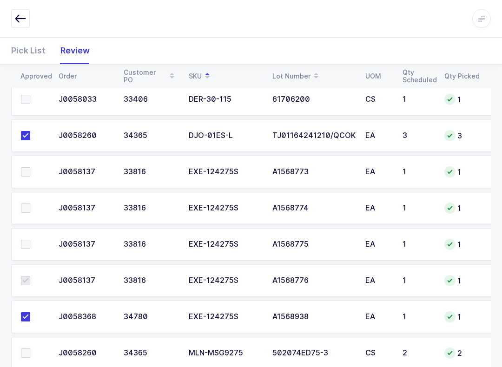
click at [26, 246] on span at bounding box center [25, 244] width 9 height 9
click at [30, 240] on input "checkbox" at bounding box center [30, 240] width 0 height 0
click at [28, 208] on span at bounding box center [25, 208] width 9 height 9
click at [30, 204] on input "checkbox" at bounding box center [30, 204] width 0 height 0
click at [30, 175] on label at bounding box center [34, 171] width 27 height 9
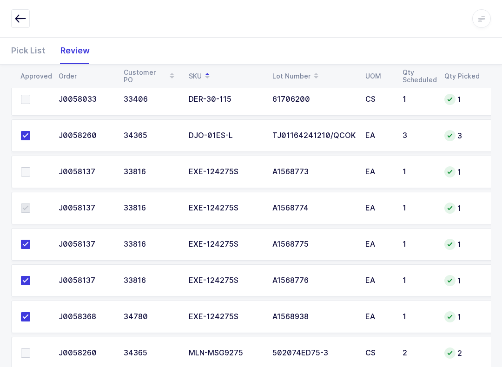
click at [30, 167] on input "checkbox" at bounding box center [30, 167] width 0 height 0
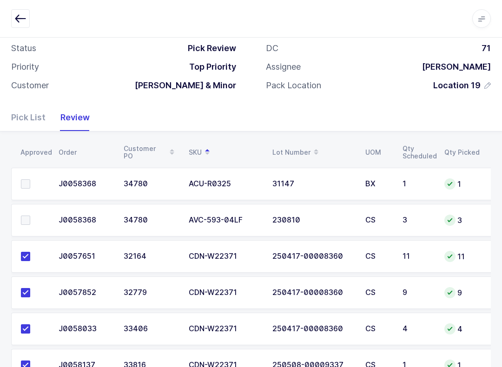
scroll to position [52, 0]
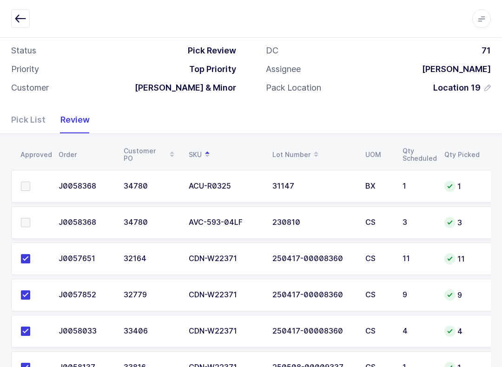
click at [23, 182] on span at bounding box center [25, 186] width 9 height 9
click at [30, 182] on input "checkbox" at bounding box center [30, 182] width 0 height 0
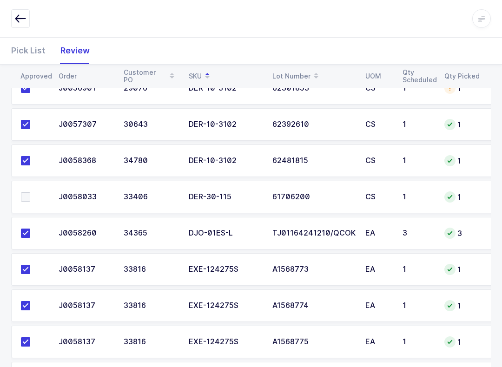
scroll to position [443, 0]
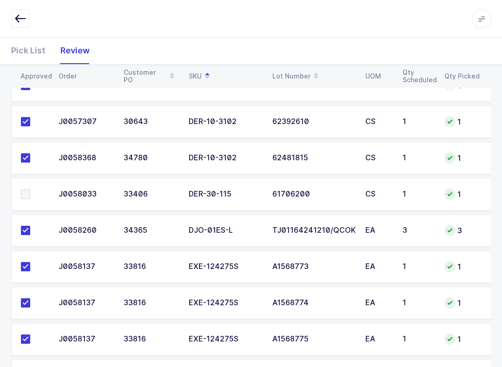
click at [27, 196] on span at bounding box center [25, 194] width 9 height 9
click at [30, 190] on input "checkbox" at bounding box center [30, 190] width 0 height 0
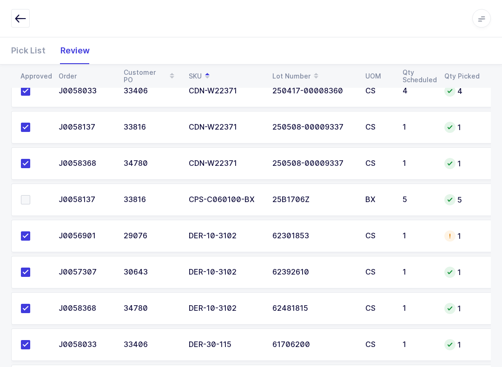
scroll to position [300, 0]
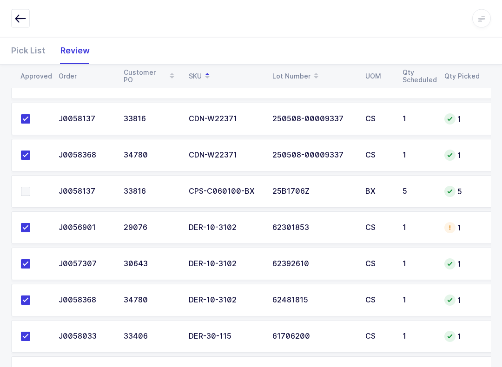
click at [22, 187] on span at bounding box center [25, 191] width 9 height 9
click at [30, 187] on input "checkbox" at bounding box center [30, 187] width 0 height 0
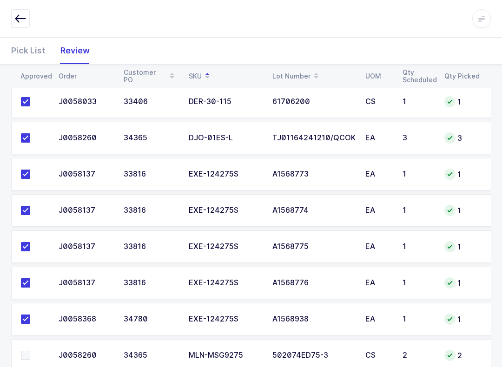
scroll to position [561, 0]
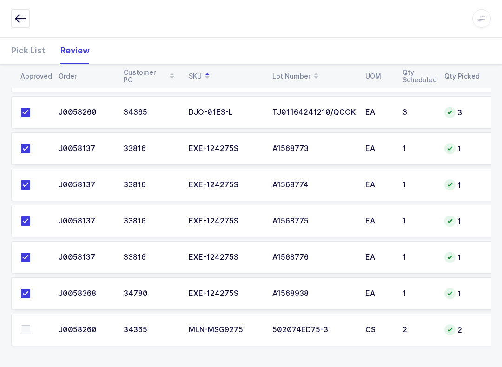
click at [13, 335] on td at bounding box center [32, 330] width 42 height 33
click at [25, 330] on span at bounding box center [25, 329] width 9 height 9
click at [30, 325] on input "checkbox" at bounding box center [30, 325] width 0 height 0
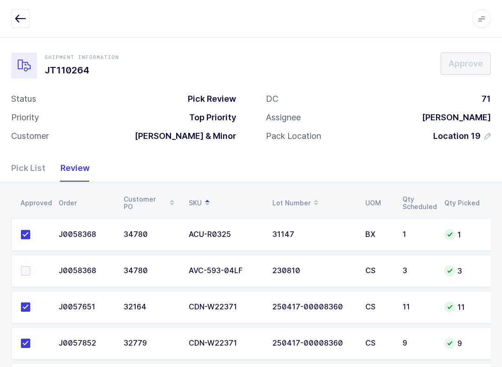
scroll to position [4, 0]
click at [28, 266] on span at bounding box center [25, 270] width 9 height 9
click at [30, 266] on input "checkbox" at bounding box center [30, 266] width 0 height 0
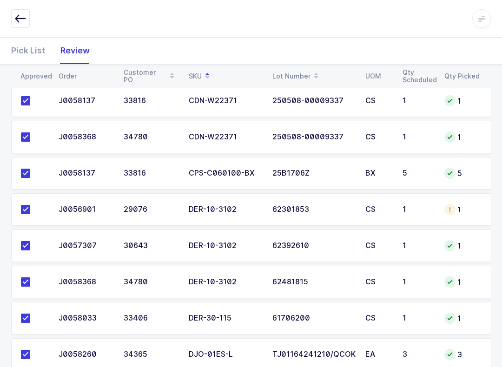
scroll to position [327, 0]
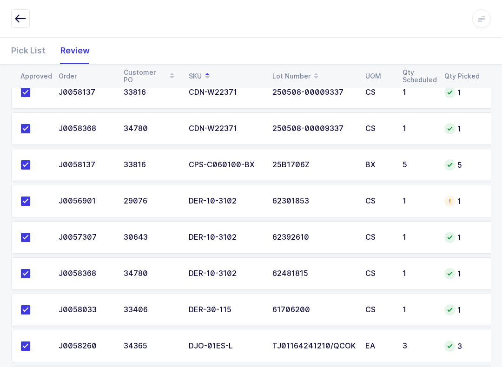
click at [376, 276] on div "1" at bounding box center [461, 273] width 35 height 11
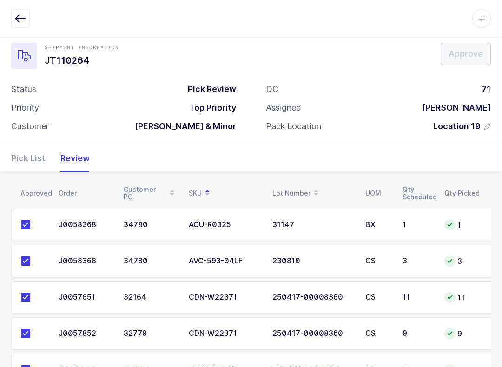
scroll to position [0, 0]
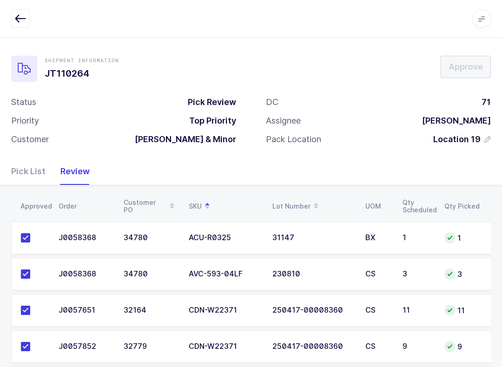
click at [24, 7] on div "Apps Core Warehouse Admin Mission Control Purchasing Glenn R. Logout Account Gl…" at bounding box center [251, 19] width 502 height 38
click at [7, 13] on div "Apps Core Warehouse Admin Mission Control Purchasing Glenn R. Logout Account Gl…" at bounding box center [251, 19] width 502 height 38
click at [27, 16] on button "button" at bounding box center [20, 18] width 19 height 19
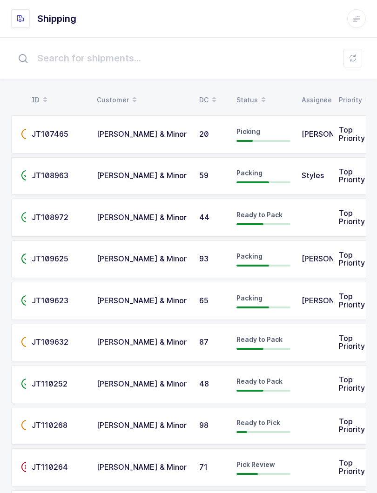
click at [362, 62] on input "text" at bounding box center [188, 58] width 354 height 30
click at [349, 51] on button at bounding box center [352, 58] width 19 height 19
click at [350, 57] on icon at bounding box center [352, 57] width 7 height 7
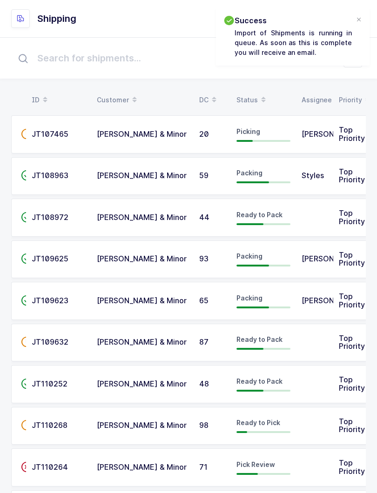
click at [361, 14] on div "Success Import of Shipments is running in queue. As soon as this is complete yo…" at bounding box center [292, 36] width 153 height 58
click at [358, 23] on div at bounding box center [358, 20] width 7 height 8
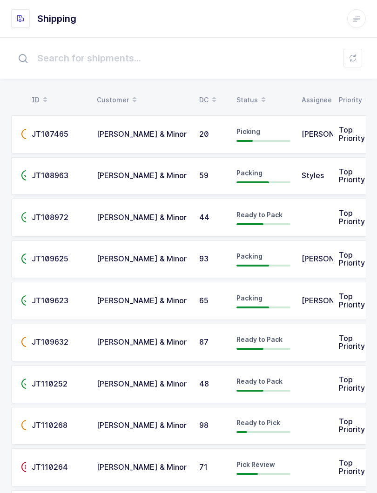
click at [353, 53] on button at bounding box center [352, 58] width 19 height 19
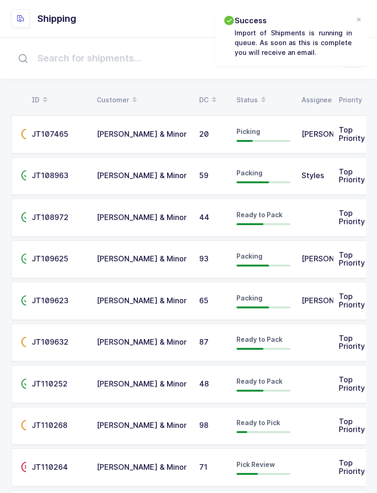
click at [299, 457] on td at bounding box center [314, 467] width 37 height 38
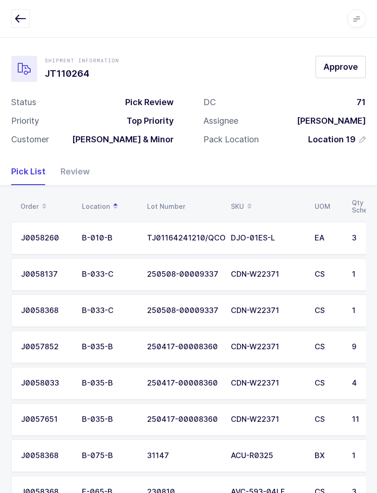
click at [356, 17] on icon at bounding box center [355, 18] width 7 height 7
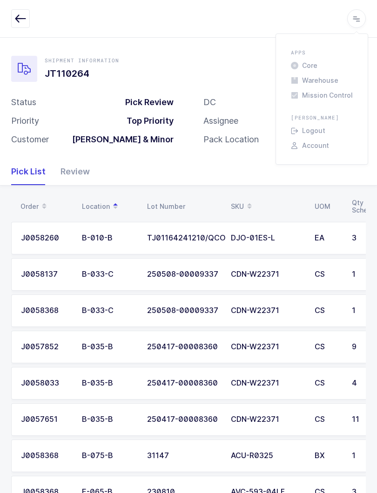
click at [225, 43] on div "Shipment Information JT110264 Approve Status Pick Review Priority Top Priority …" at bounding box center [188, 97] width 377 height 121
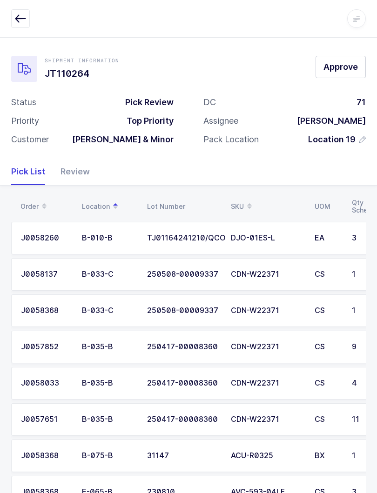
click at [79, 170] on div "Review" at bounding box center [71, 171] width 37 height 27
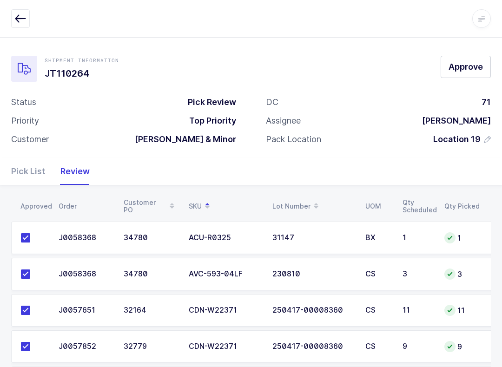
click at [32, 168] on div "Pick List" at bounding box center [32, 171] width 42 height 27
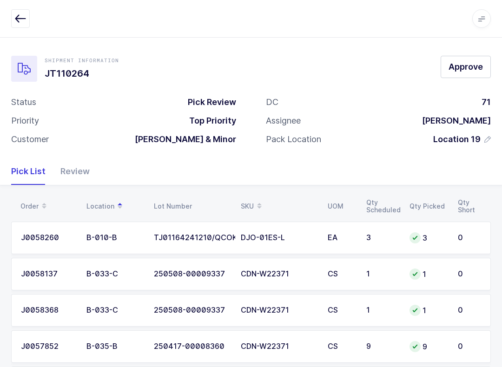
click at [26, 13] on button "button" at bounding box center [20, 18] width 19 height 19
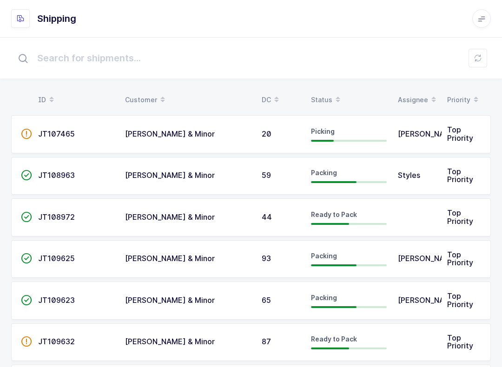
click at [376, 59] on icon at bounding box center [477, 57] width 7 height 7
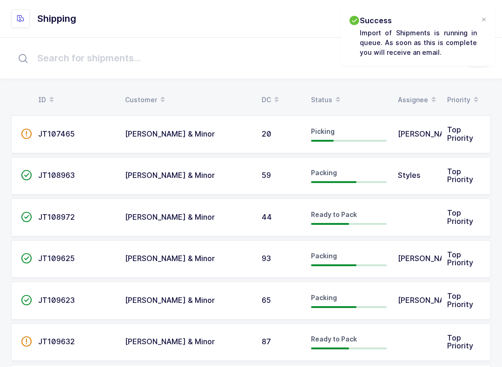
click at [332, 101] on span at bounding box center [337, 100] width 11 height 16
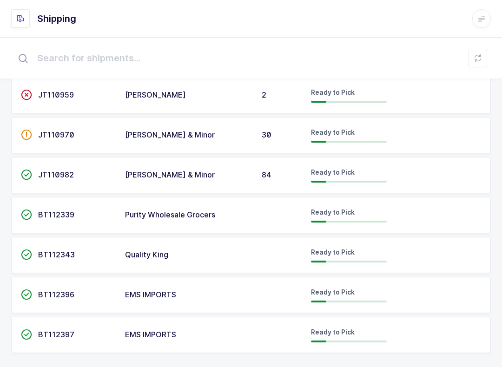
scroll to position [1293, 0]
